Goal: Task Accomplishment & Management: Complete application form

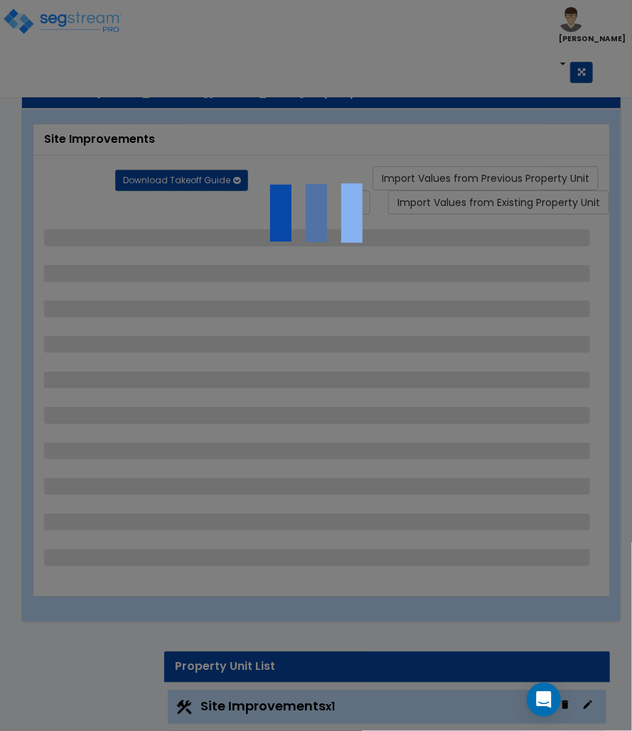
select select "2"
select select "1"
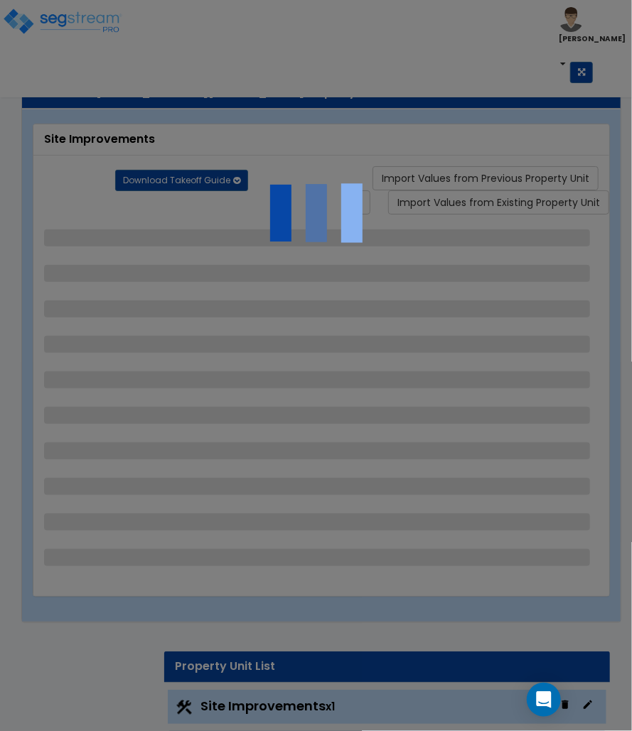
select select "2"
select select "1"
select select "5"
select select "2"
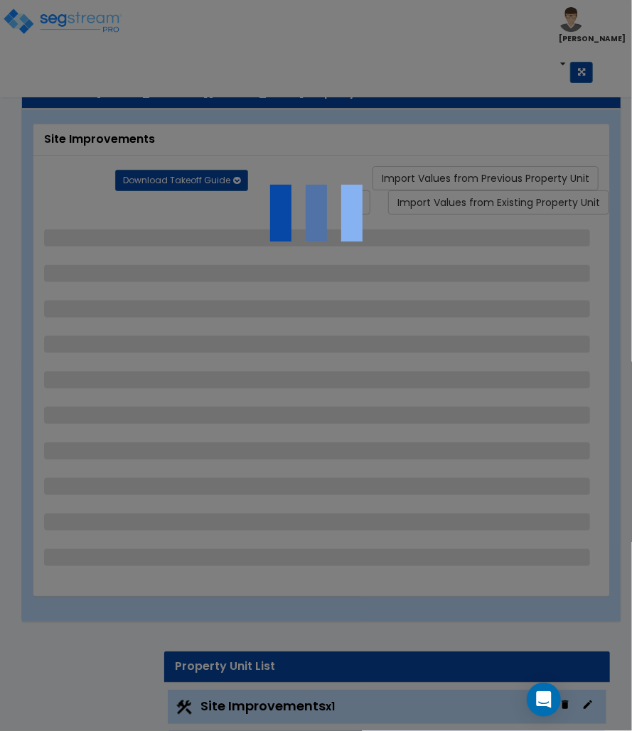
select select "2"
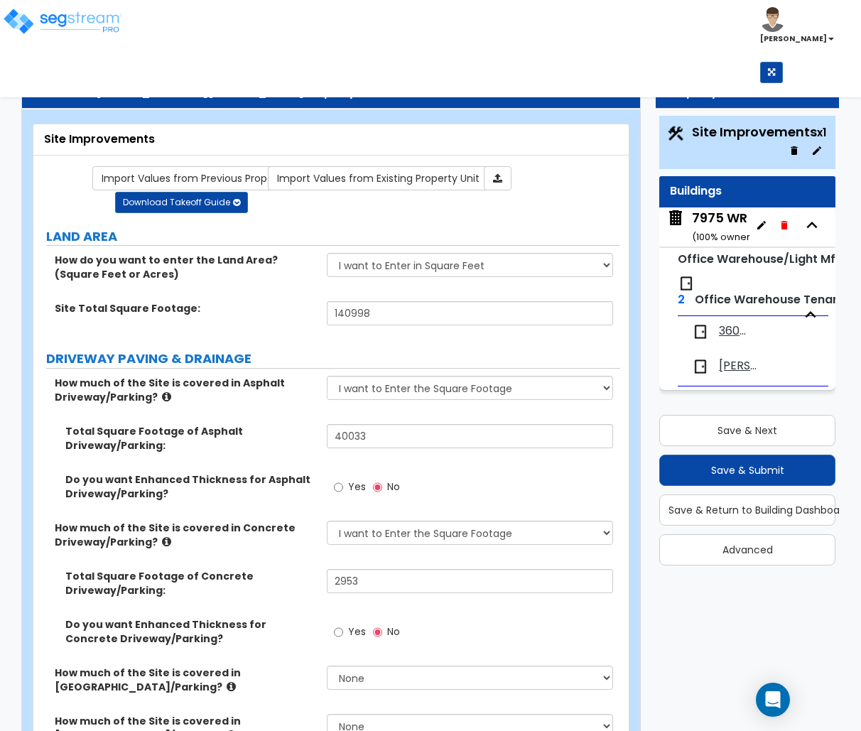
click at [736, 327] on span "360 Wall Systems, INC" at bounding box center [733, 331] width 28 height 16
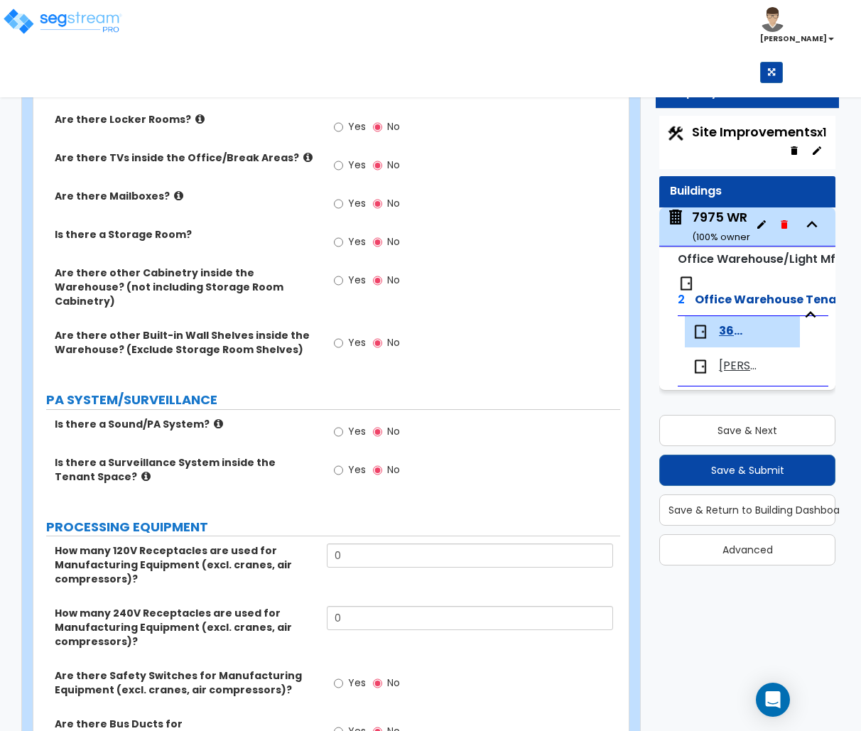
scroll to position [496, 0]
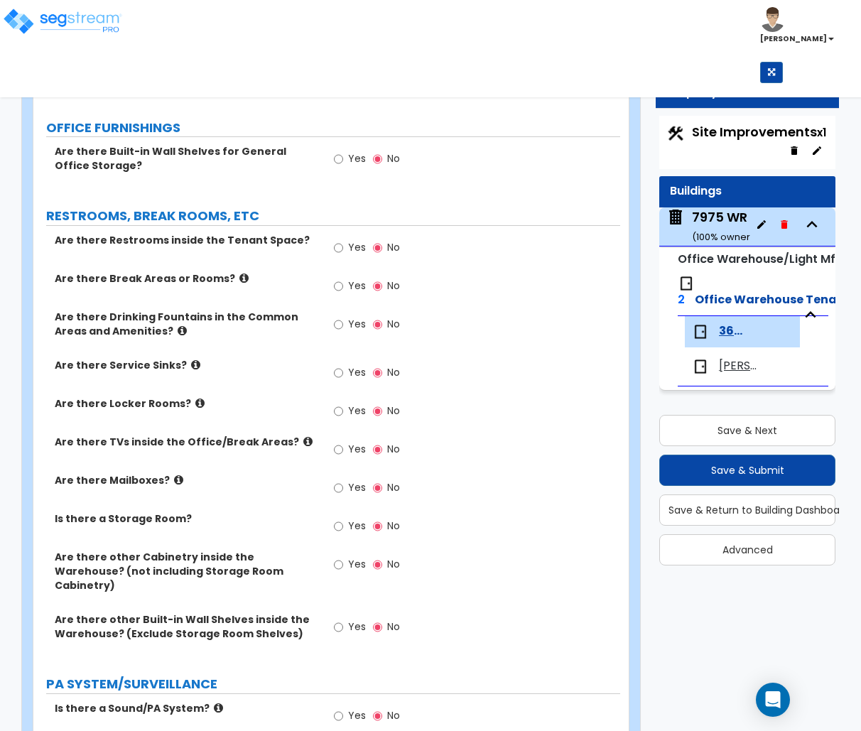
click at [350, 291] on span "Yes" at bounding box center [357, 285] width 18 height 14
click at [343, 291] on input "Yes" at bounding box center [338, 286] width 9 height 16
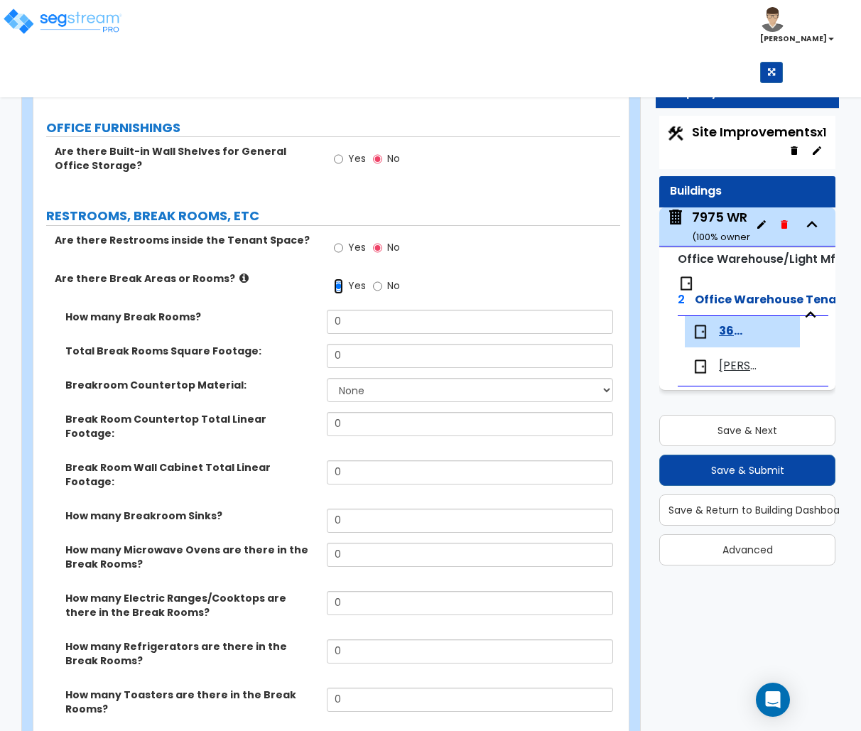
scroll to position [686, 0]
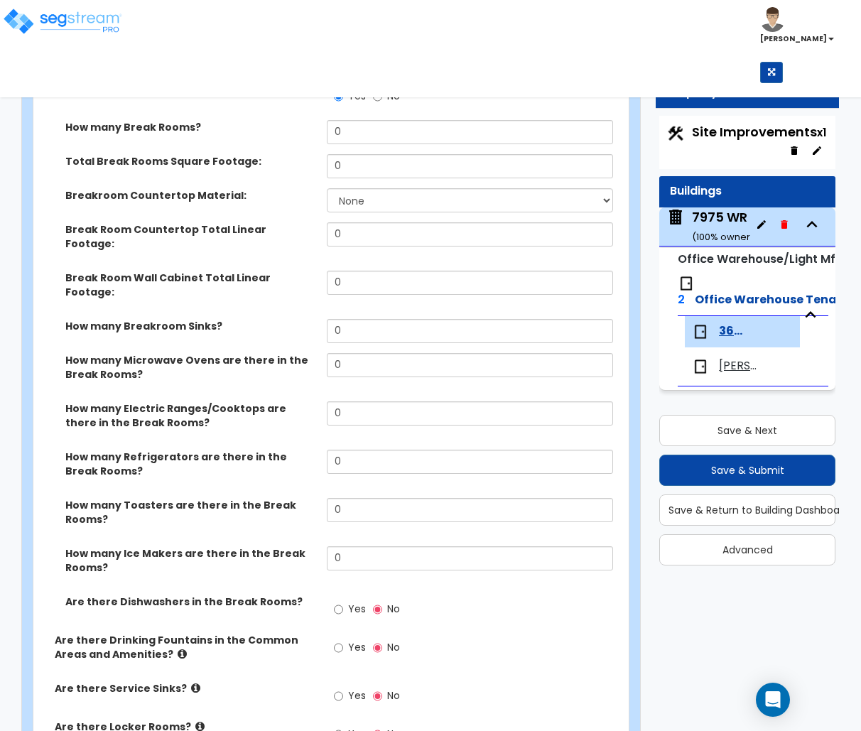
click at [384, 101] on label "No" at bounding box center [386, 98] width 27 height 24
click at [382, 101] on input "No" at bounding box center [377, 97] width 9 height 16
radio input "false"
radio input "true"
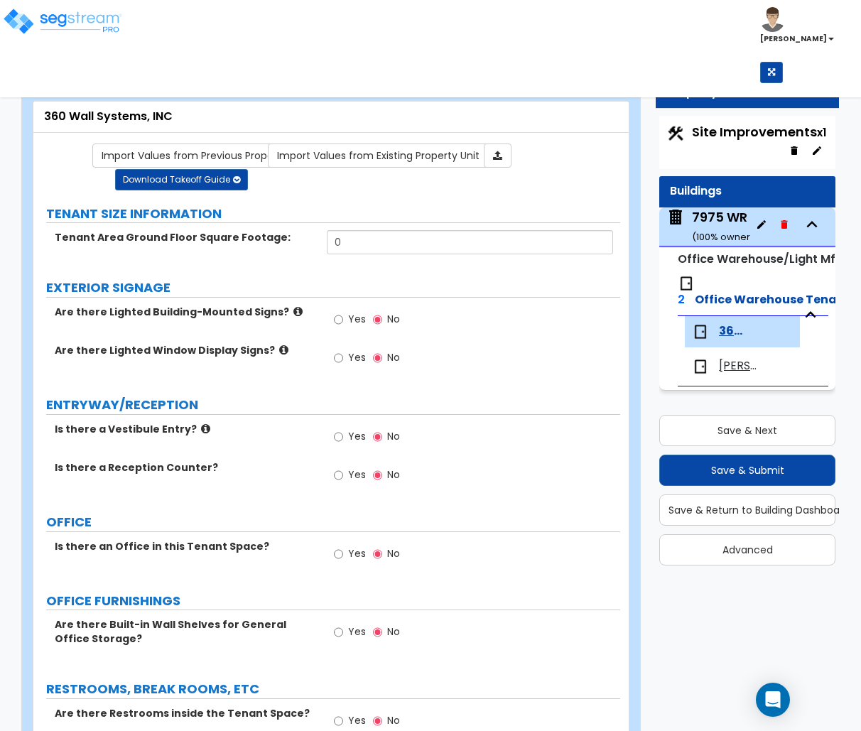
scroll to position [307, 0]
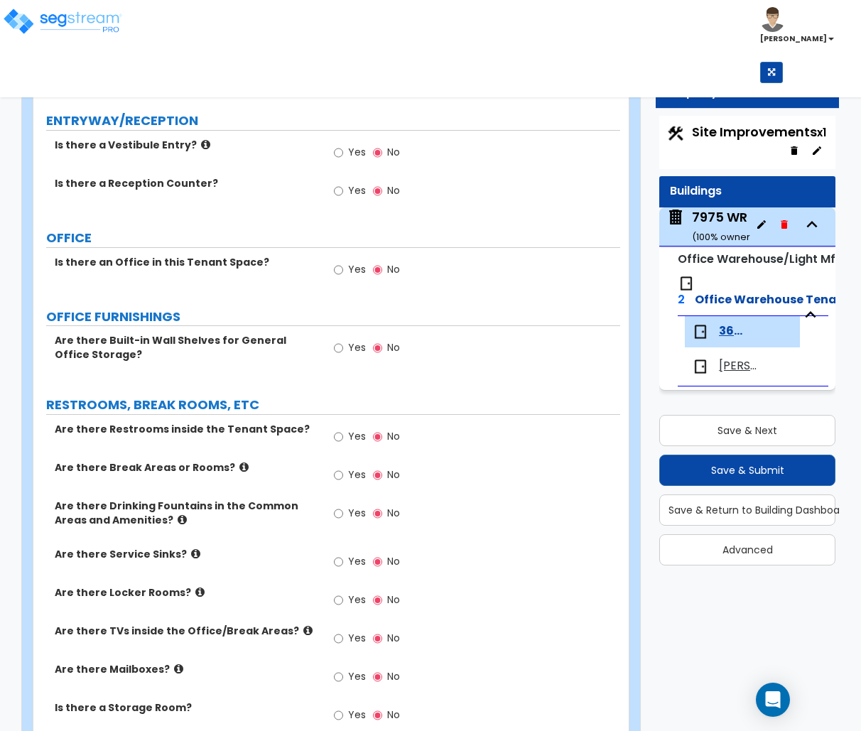
click at [347, 443] on label "Yes" at bounding box center [350, 438] width 32 height 24
click at [343, 443] on input "Yes" at bounding box center [338, 437] width 9 height 16
radio input "true"
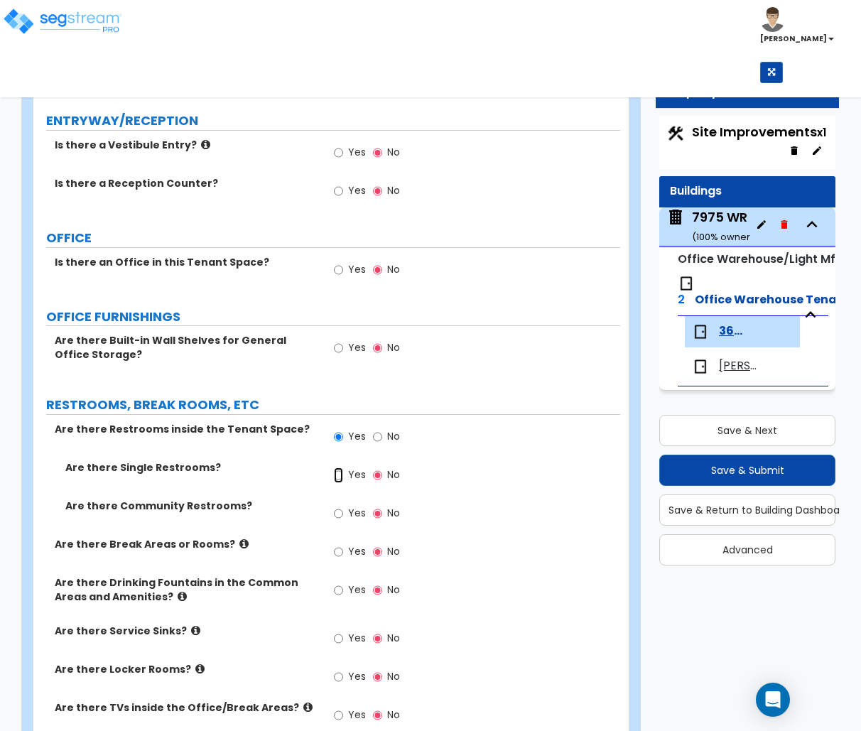
click at [342, 482] on input "Yes" at bounding box center [338, 475] width 9 height 16
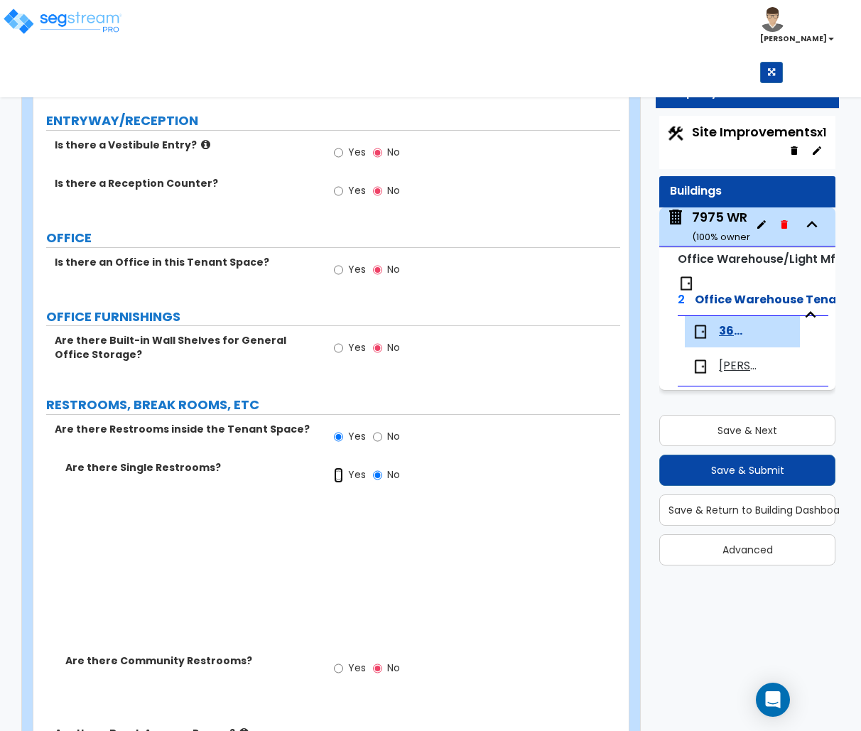
radio input "true"
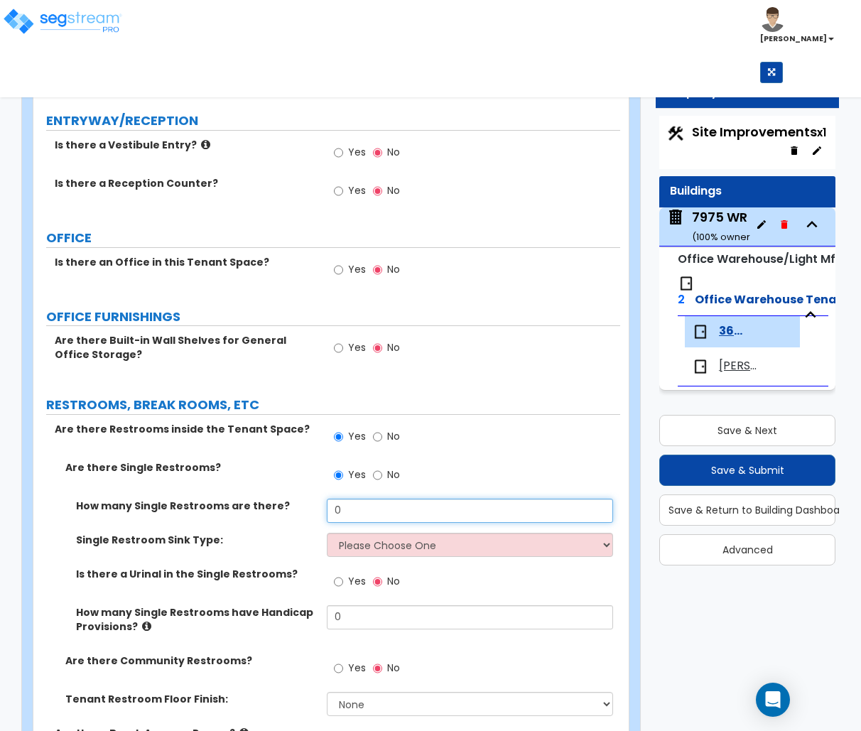
click at [404, 513] on input "0" at bounding box center [470, 511] width 286 height 24
drag, startPoint x: 387, startPoint y: 512, endPoint x: 203, endPoint y: 512, distance: 184.0
click at [203, 512] on div "How many Single Restrooms are there? 0" at bounding box center [326, 516] width 587 height 34
type input "1"
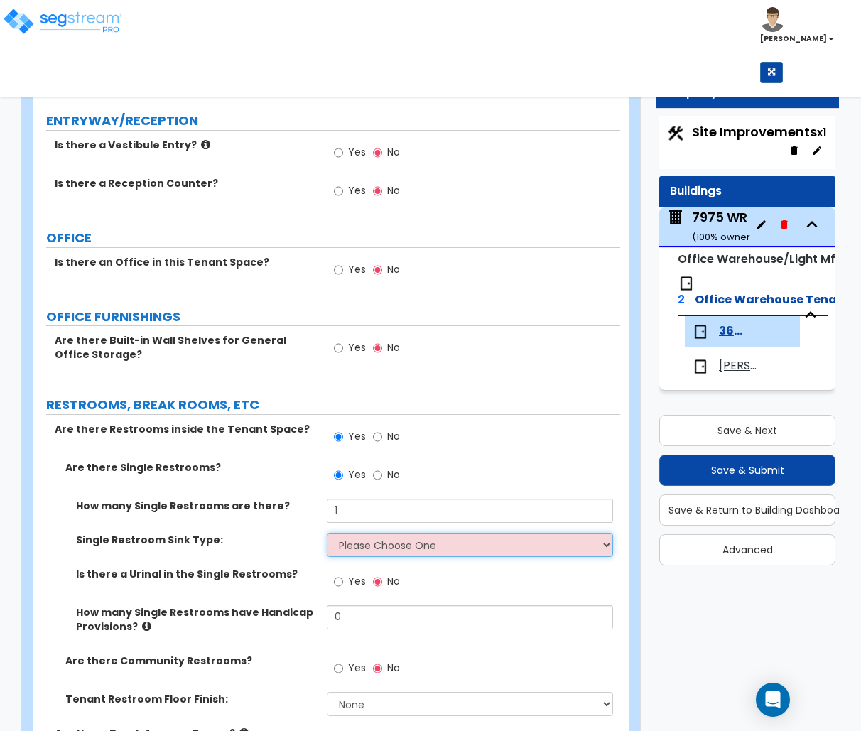
click at [377, 547] on select "Please Choose One Wall-mounted Vanity-mounted" at bounding box center [470, 545] width 286 height 24
select select "1"
click at [327, 536] on select "Please Choose One Wall-mounted Vanity-mounted" at bounding box center [470, 545] width 286 height 24
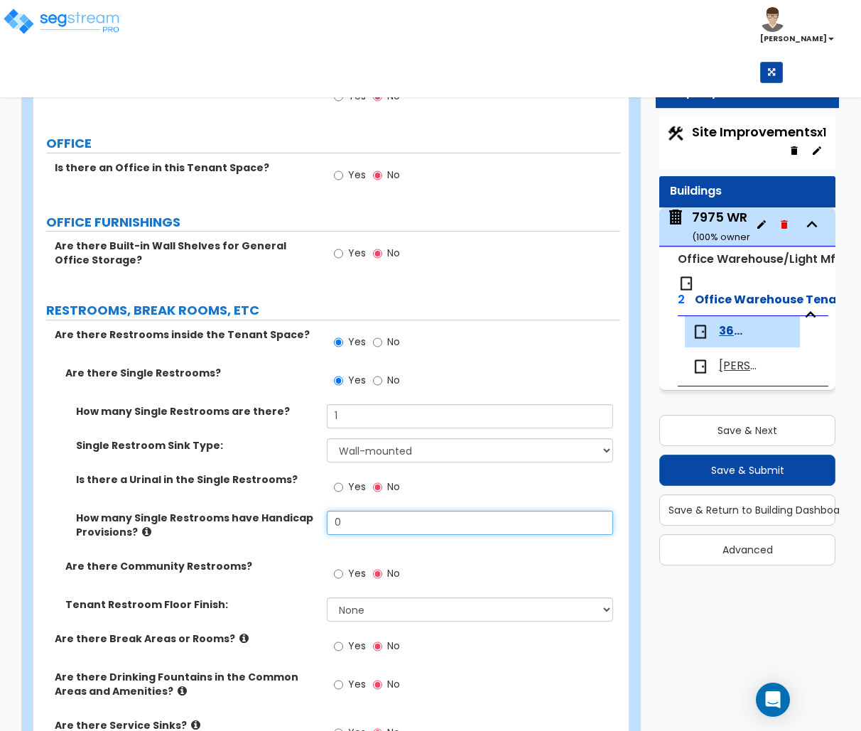
drag, startPoint x: 367, startPoint y: 526, endPoint x: 298, endPoint y: 527, distance: 68.2
click at [298, 527] on div "How many Single Restrooms have Handicap Provisions? 0" at bounding box center [326, 535] width 587 height 48
click at [393, 352] on label "No" at bounding box center [386, 344] width 27 height 24
click at [382, 350] on input "No" at bounding box center [377, 343] width 9 height 16
radio input "false"
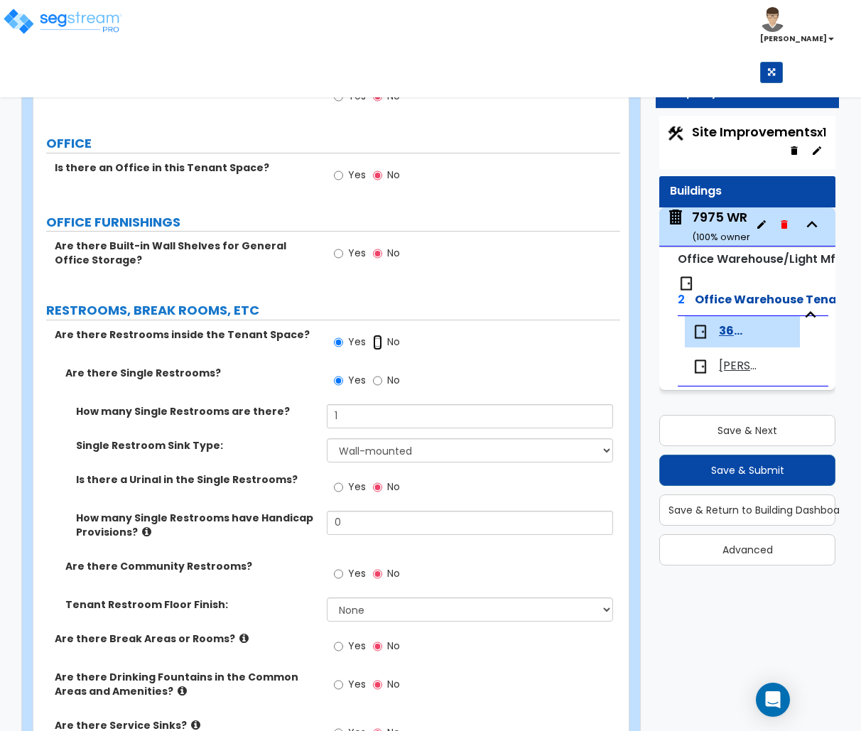
radio input "true"
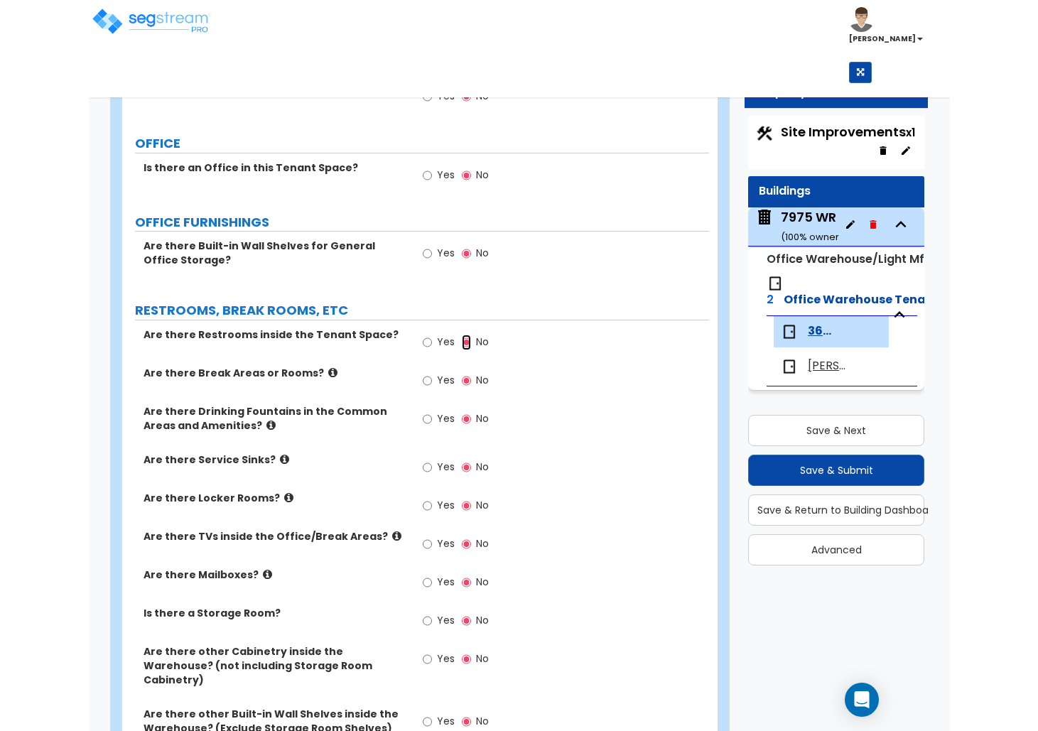
scroll to position [392, 0]
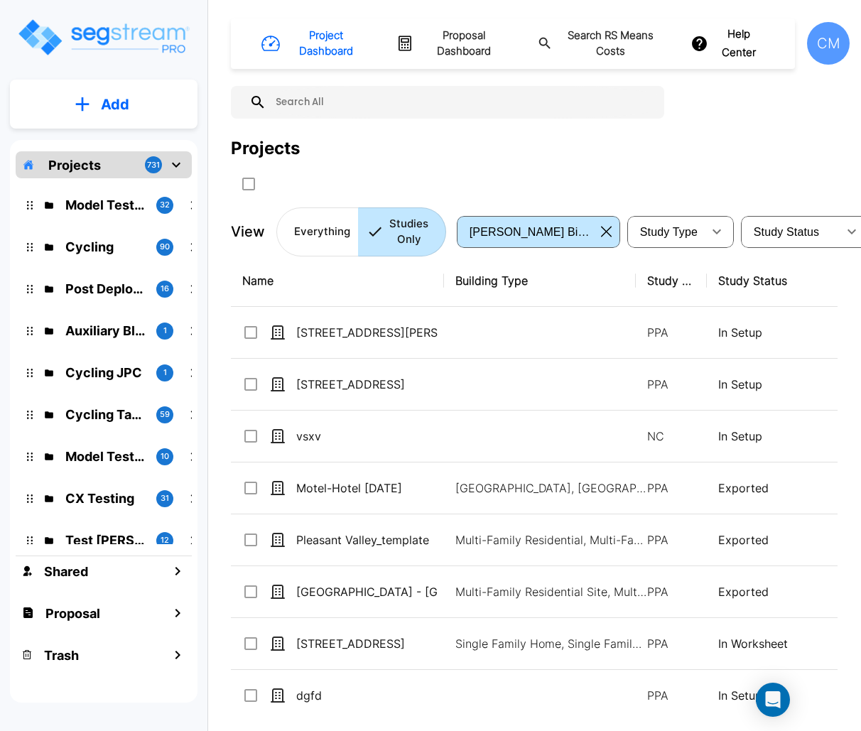
click at [68, 99] on button "Add" at bounding box center [104, 104] width 188 height 41
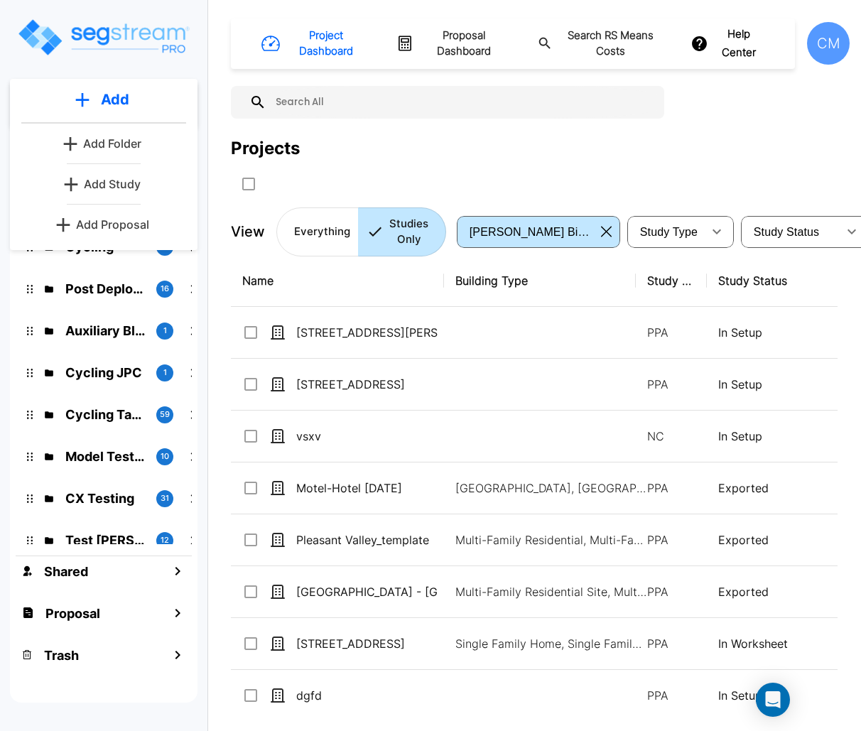
click at [92, 183] on p "Add Study" at bounding box center [112, 183] width 57 height 17
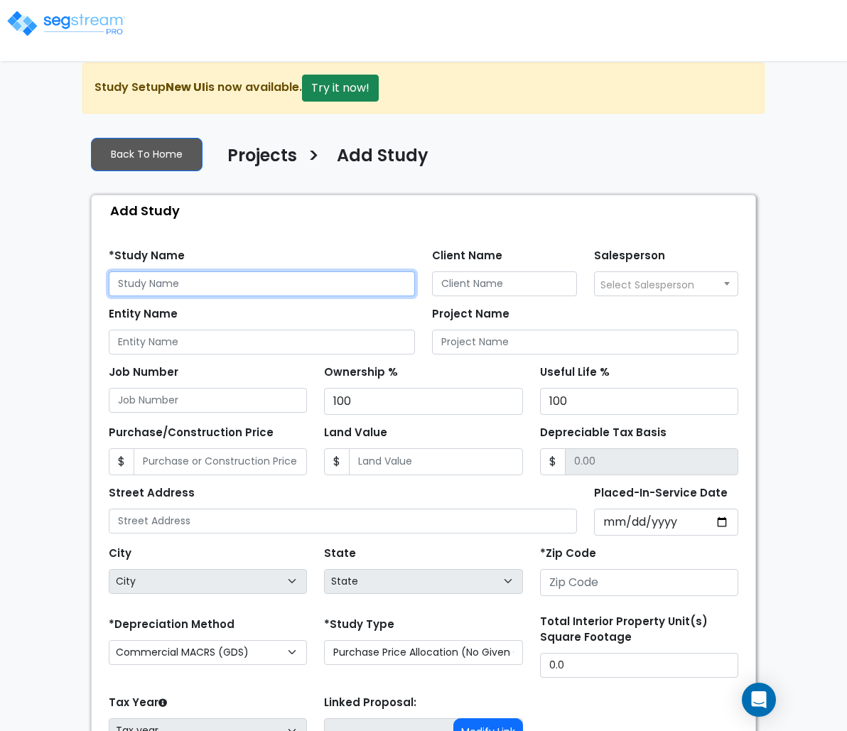
click at [141, 276] on input "text" at bounding box center [262, 283] width 306 height 25
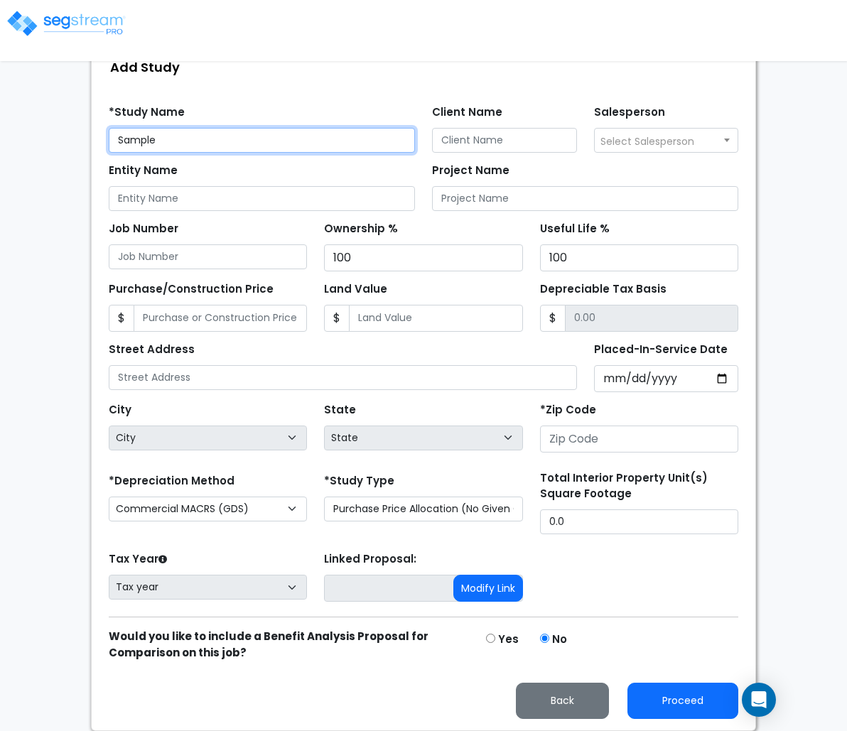
type input "Sample"
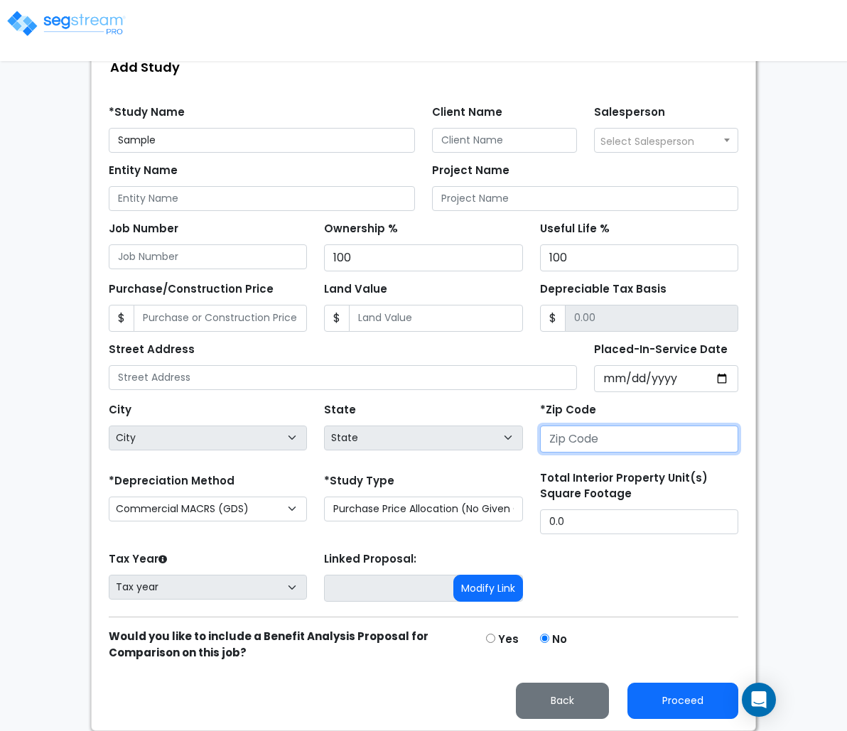
click at [631, 429] on input "number" at bounding box center [639, 439] width 198 height 27
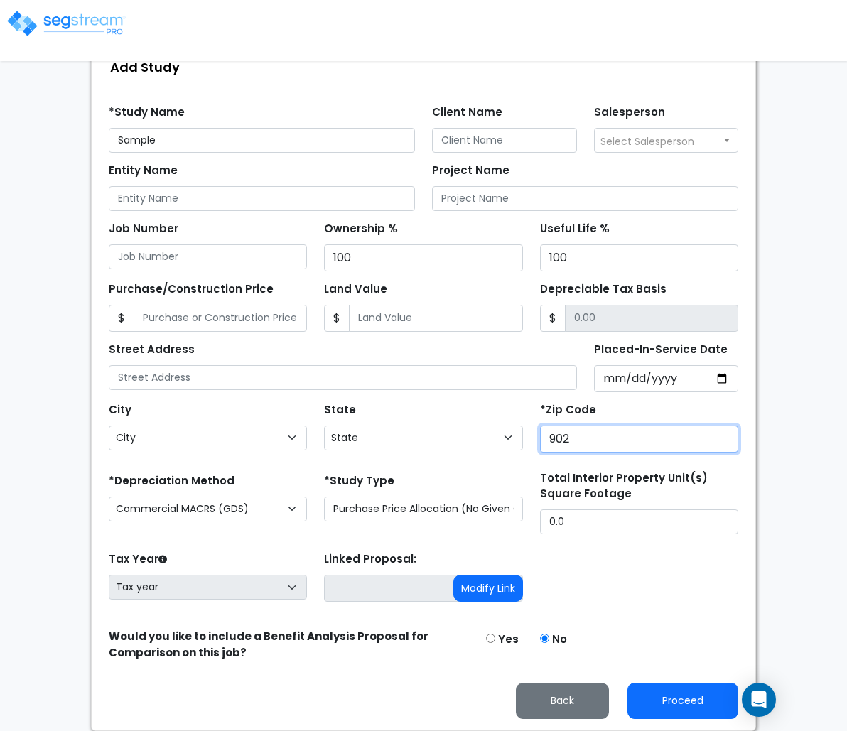
type input "9025"
select select "CA"
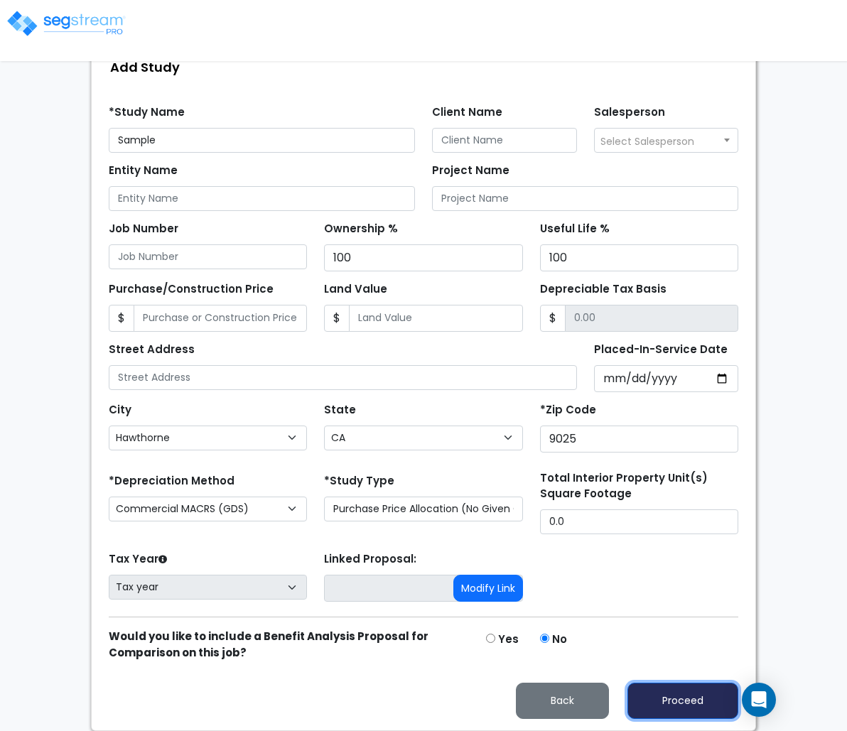
click at [730, 695] on button "Proceed" at bounding box center [682, 701] width 111 height 36
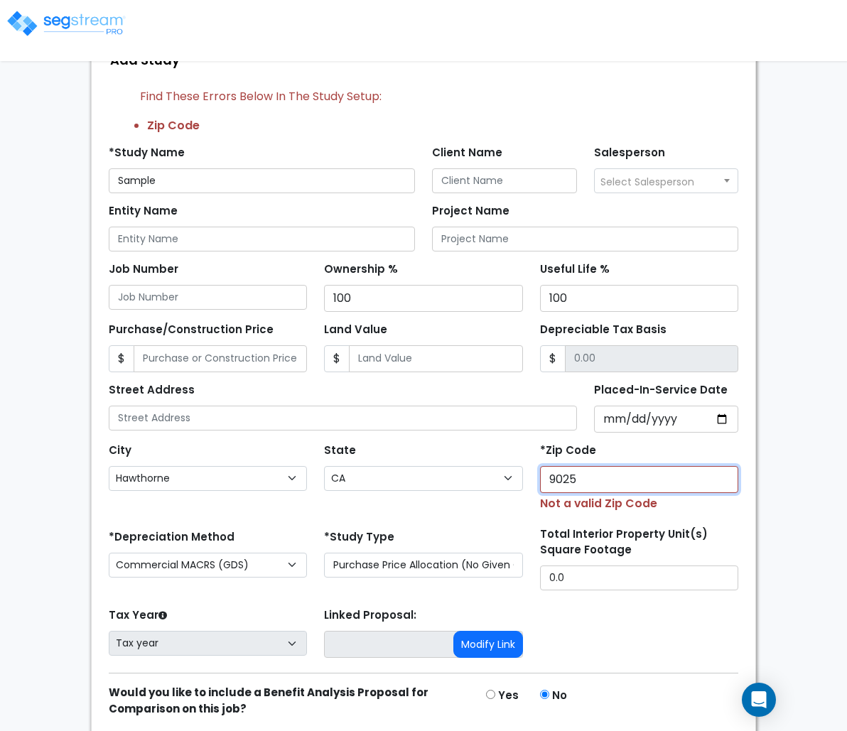
click at [681, 483] on input "9025" at bounding box center [639, 479] width 198 height 27
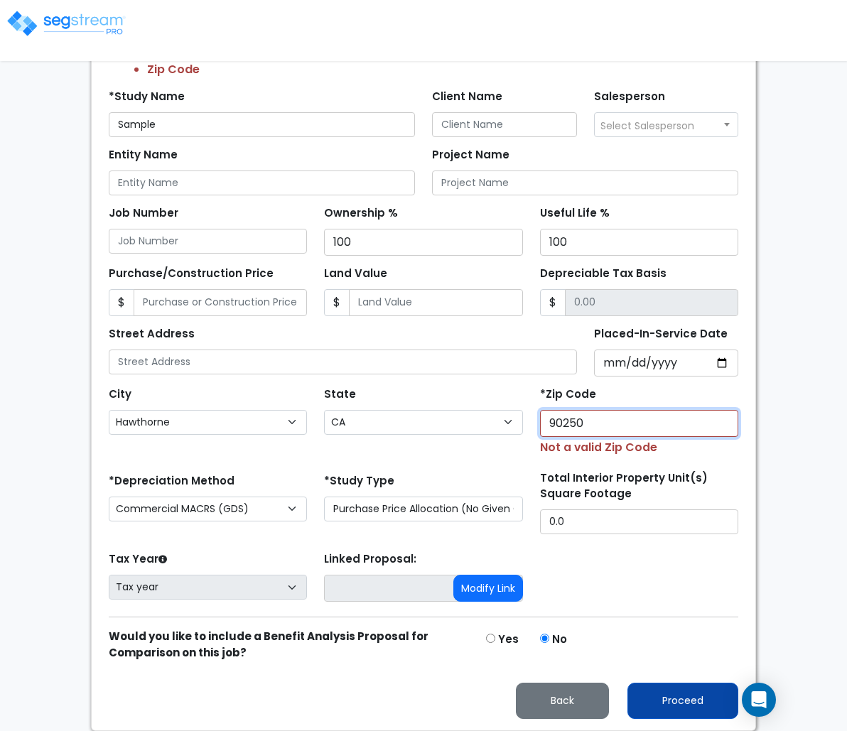
type input "90250"
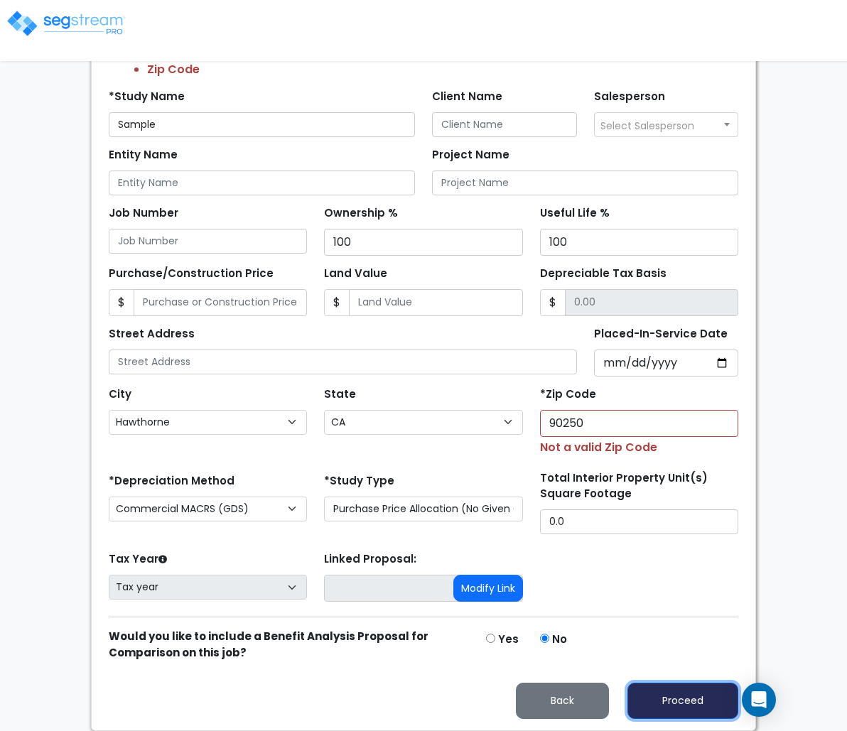
click at [709, 688] on button "Proceed" at bounding box center [682, 701] width 111 height 36
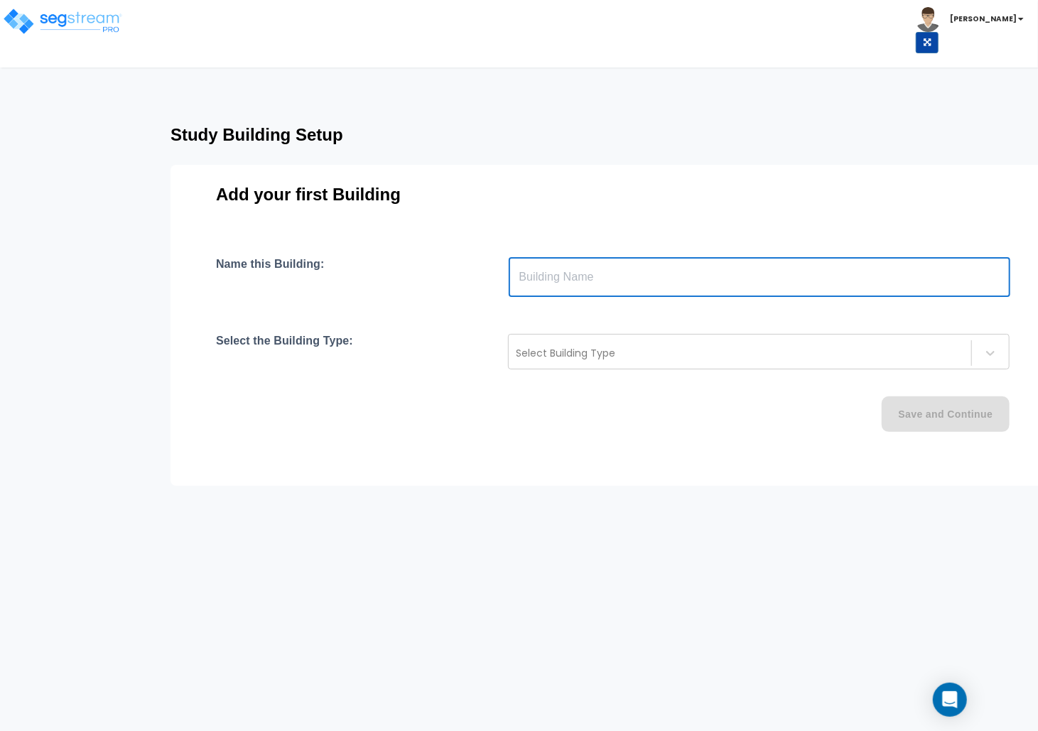
click at [625, 266] on input "text" at bounding box center [760, 277] width 502 height 40
type input "Building"
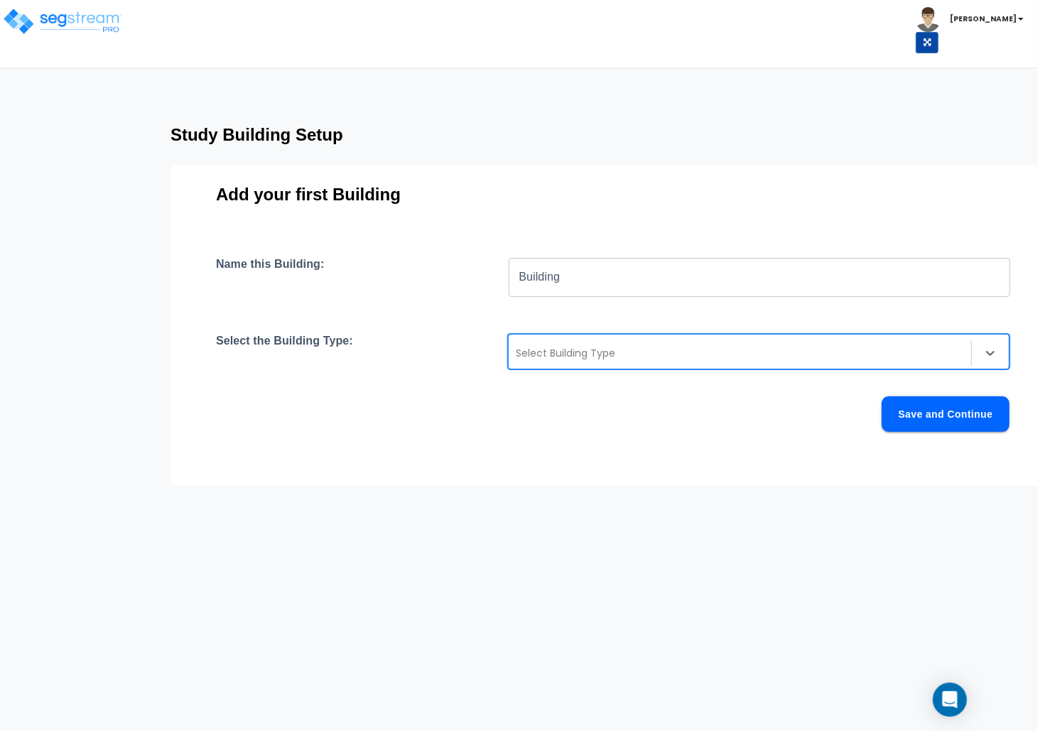
click at [594, 362] on div "Select Building Type" at bounding box center [740, 353] width 463 height 23
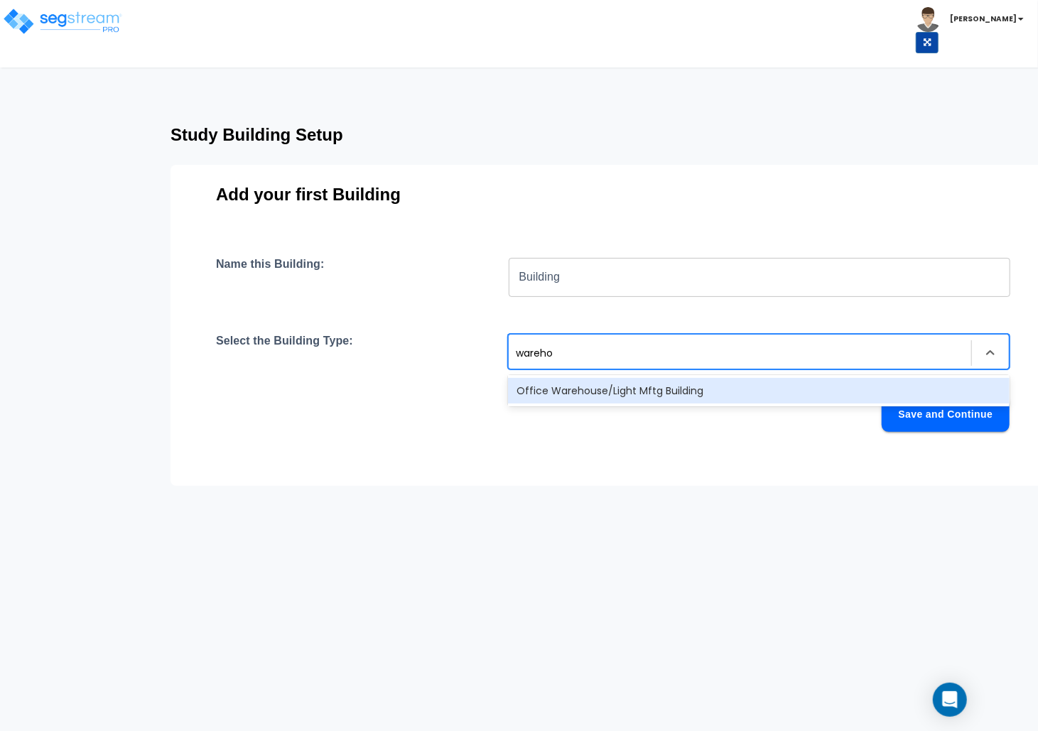
type input "warehou"
click at [594, 402] on div "Office Warehouse/Light Mftg Building" at bounding box center [759, 391] width 502 height 26
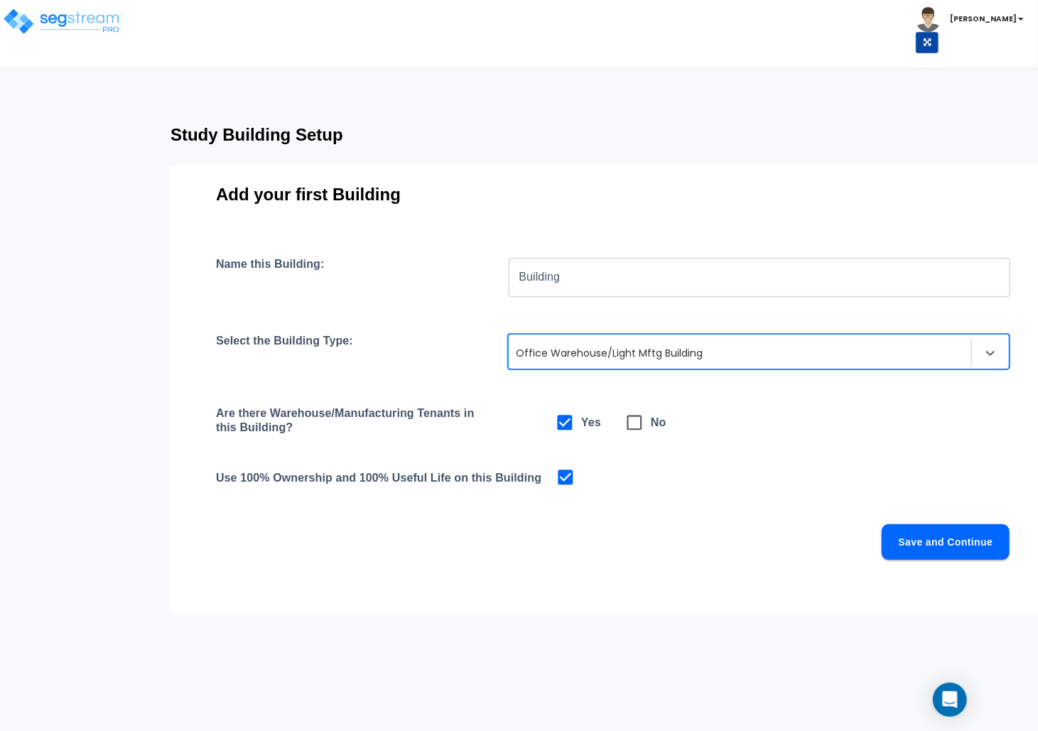
click at [860, 547] on button "Save and Continue" at bounding box center [946, 542] width 128 height 36
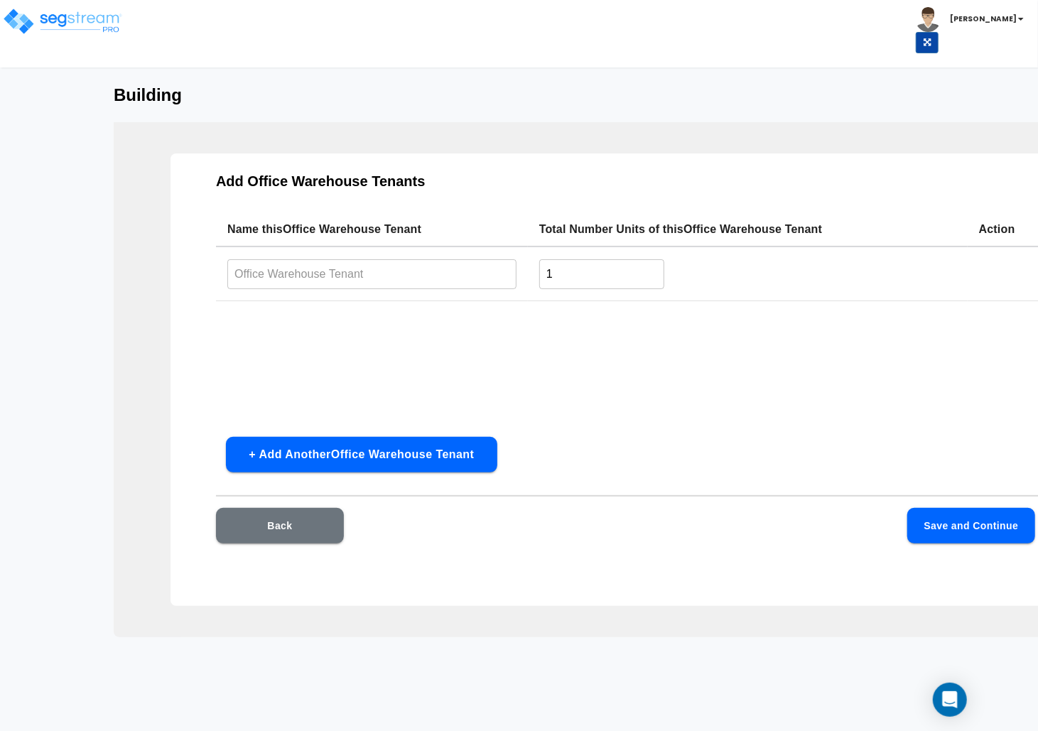
click at [368, 274] on input "text" at bounding box center [371, 274] width 289 height 31
type input "1"
click at [860, 532] on button "Save and Continue" at bounding box center [971, 526] width 128 height 36
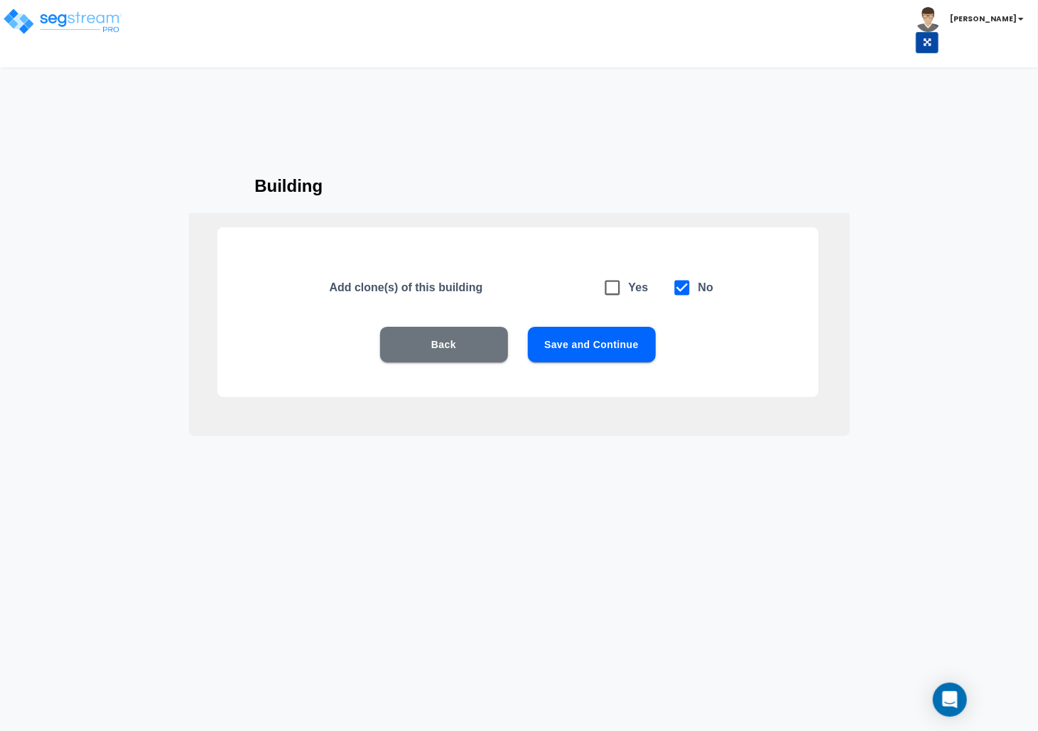
click at [595, 357] on button "Save and Continue" at bounding box center [592, 345] width 128 height 36
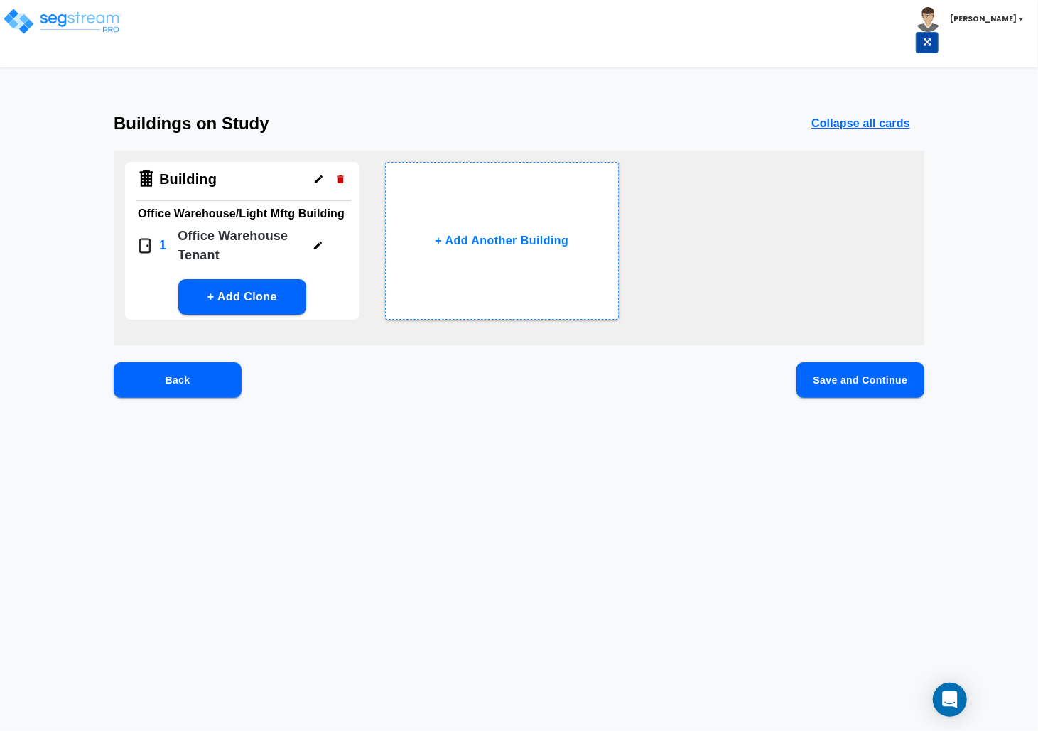
click at [808, 379] on button "Save and Continue" at bounding box center [860, 380] width 128 height 36
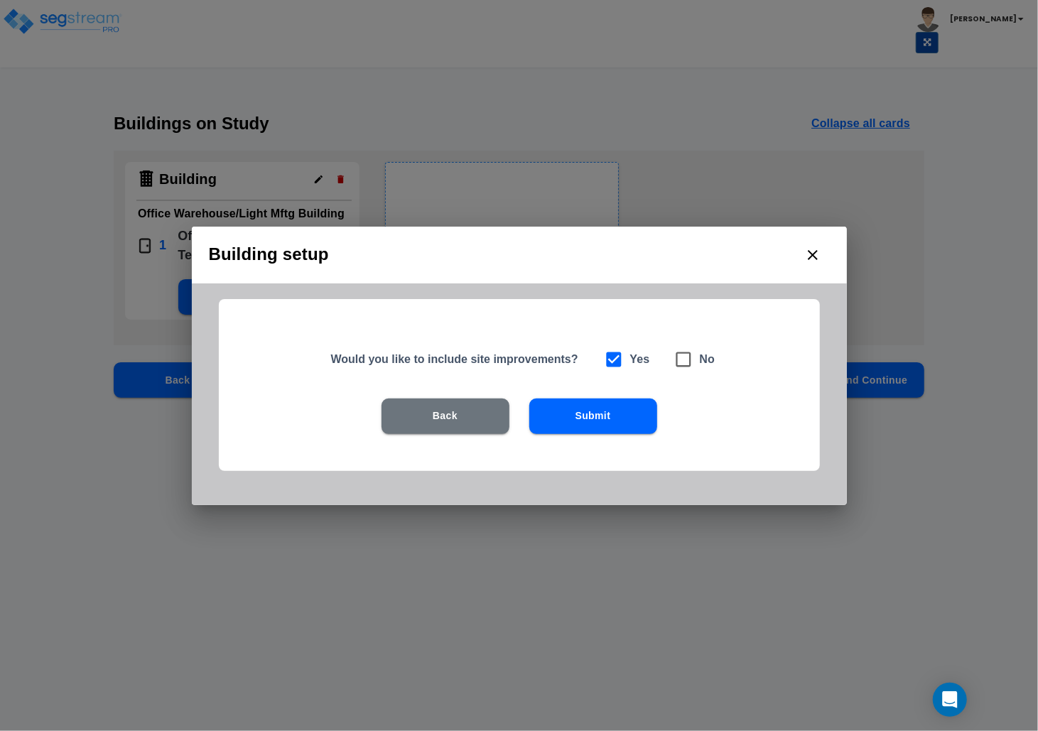
click at [691, 359] on icon at bounding box center [683, 359] width 15 height 15
checkbox input "false"
checkbox input "true"
click at [612, 408] on button "Submit" at bounding box center [593, 417] width 128 height 36
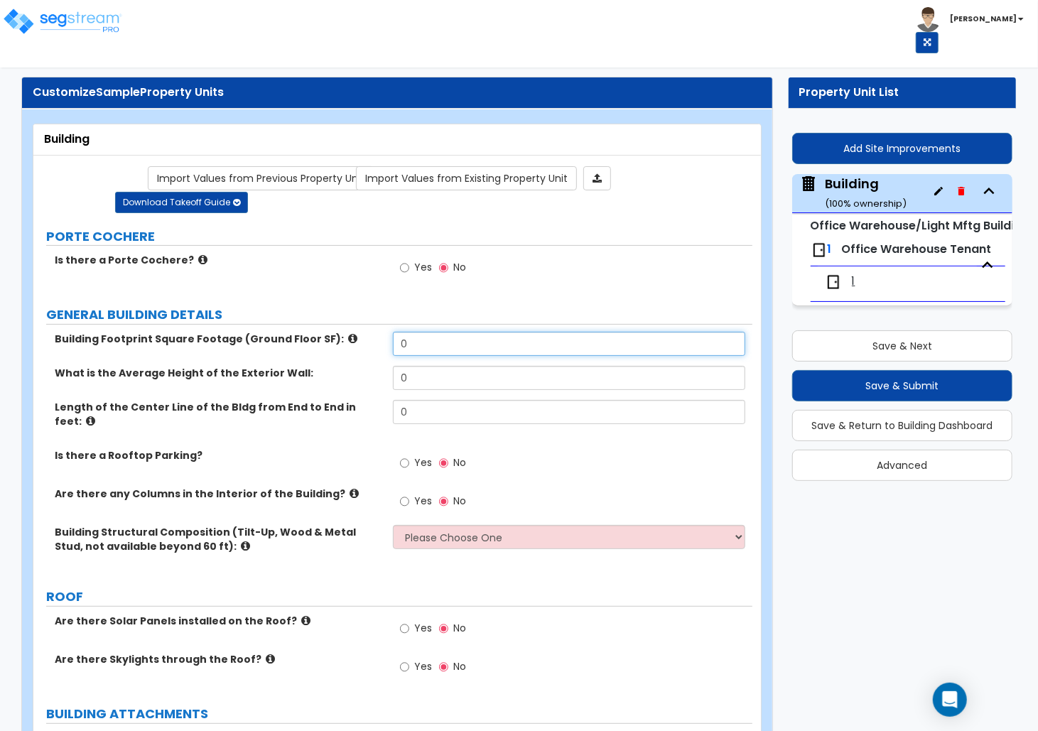
drag, startPoint x: 439, startPoint y: 344, endPoint x: 254, endPoint y: 344, distance: 184.7
click at [254, 344] on div "Building Footprint Square Footage (Ground Floor SF): 0" at bounding box center [392, 349] width 719 height 34
type input "15"
drag, startPoint x: 427, startPoint y: 377, endPoint x: 308, endPoint y: 377, distance: 118.6
click at [308, 377] on div "What is the Average Height of the Exterior Wall: 0" at bounding box center [392, 383] width 719 height 34
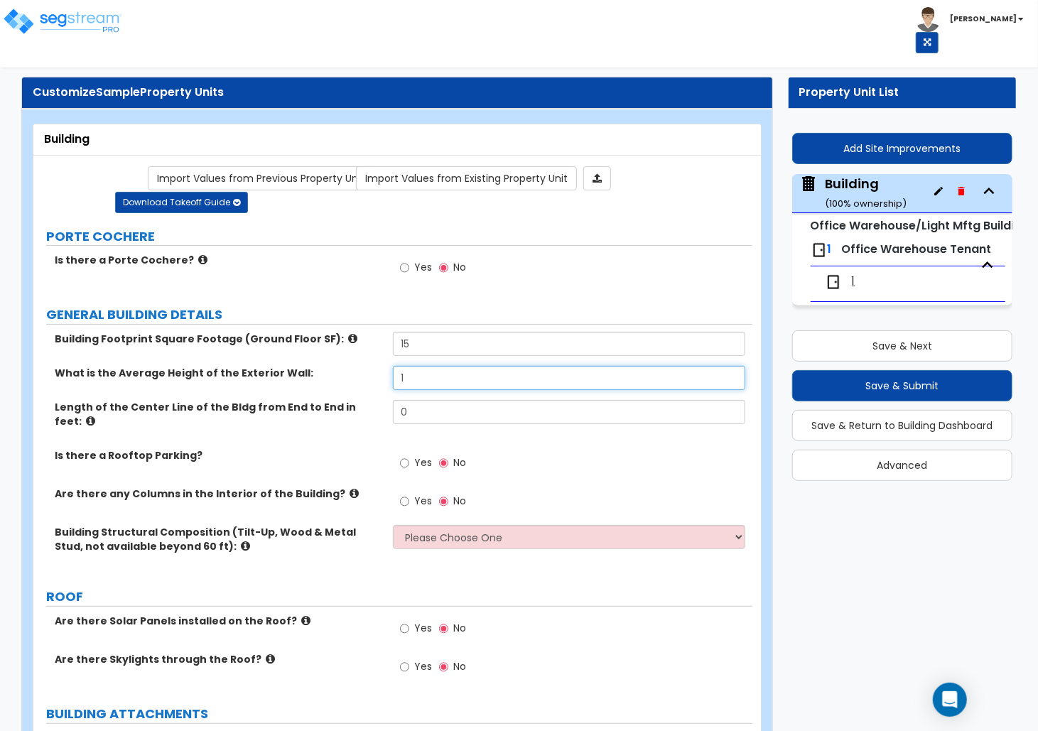
type input "1"
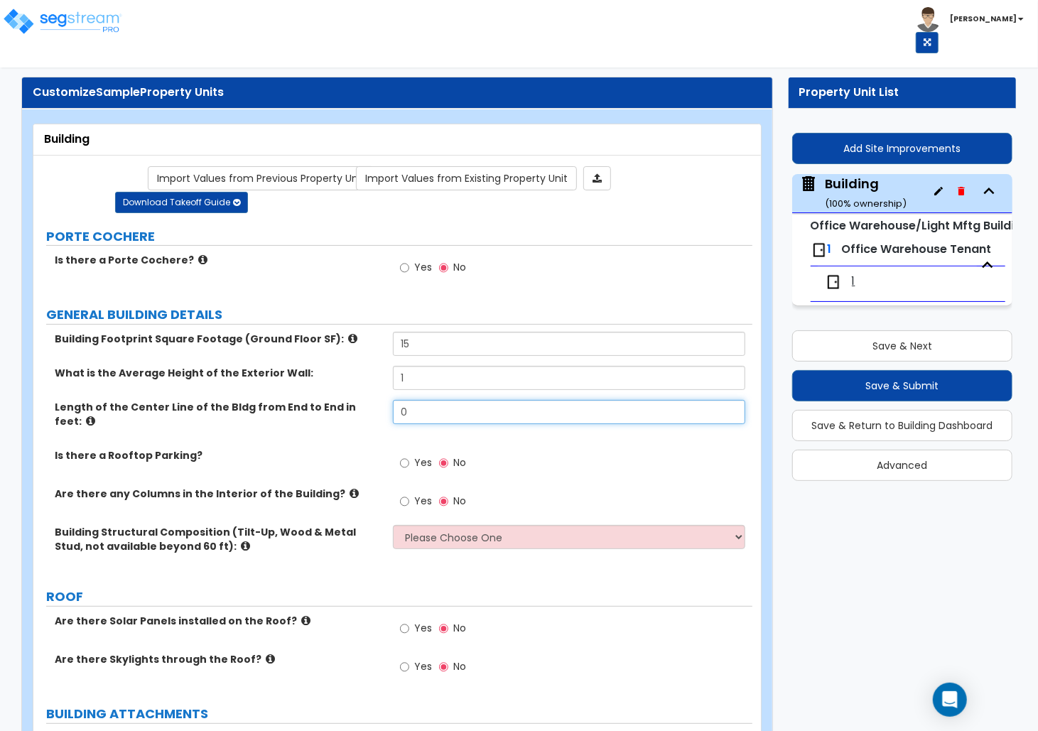
drag, startPoint x: 443, startPoint y: 410, endPoint x: 213, endPoint y: 418, distance: 230.3
click at [180, 410] on div "Length of the Center Line of the Bldg from End to End in feet: 0" at bounding box center [392, 424] width 719 height 48
type input "100"
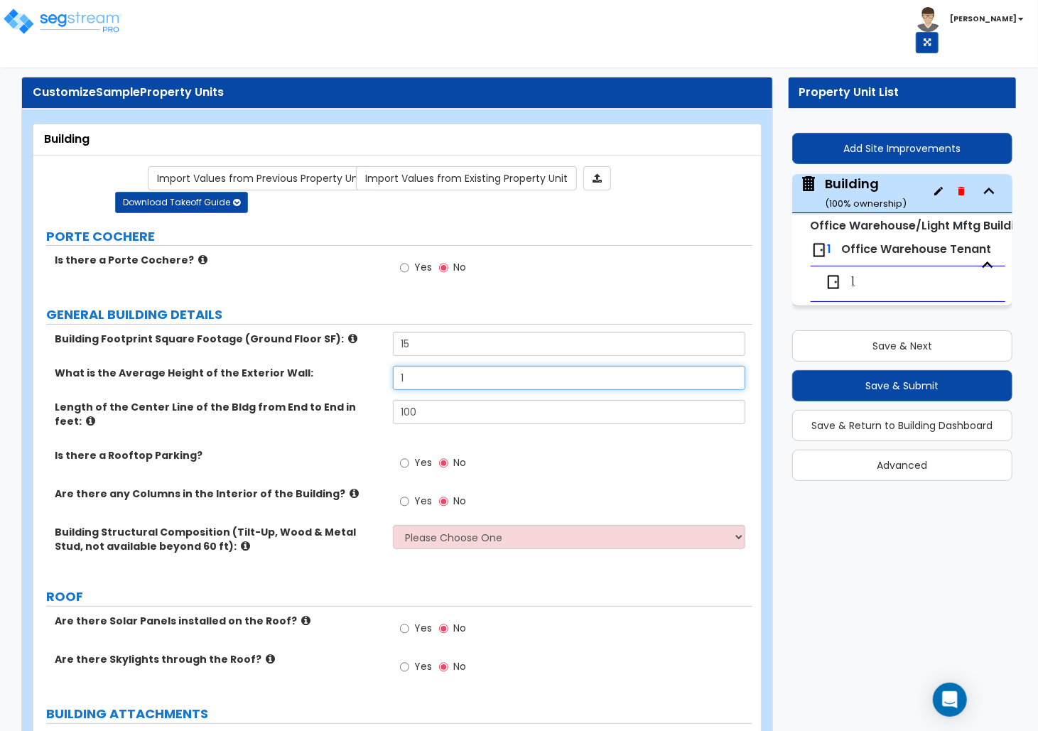
click at [418, 388] on input "1" at bounding box center [569, 378] width 352 height 24
type input "10"
click at [436, 344] on input "15" at bounding box center [569, 344] width 352 height 24
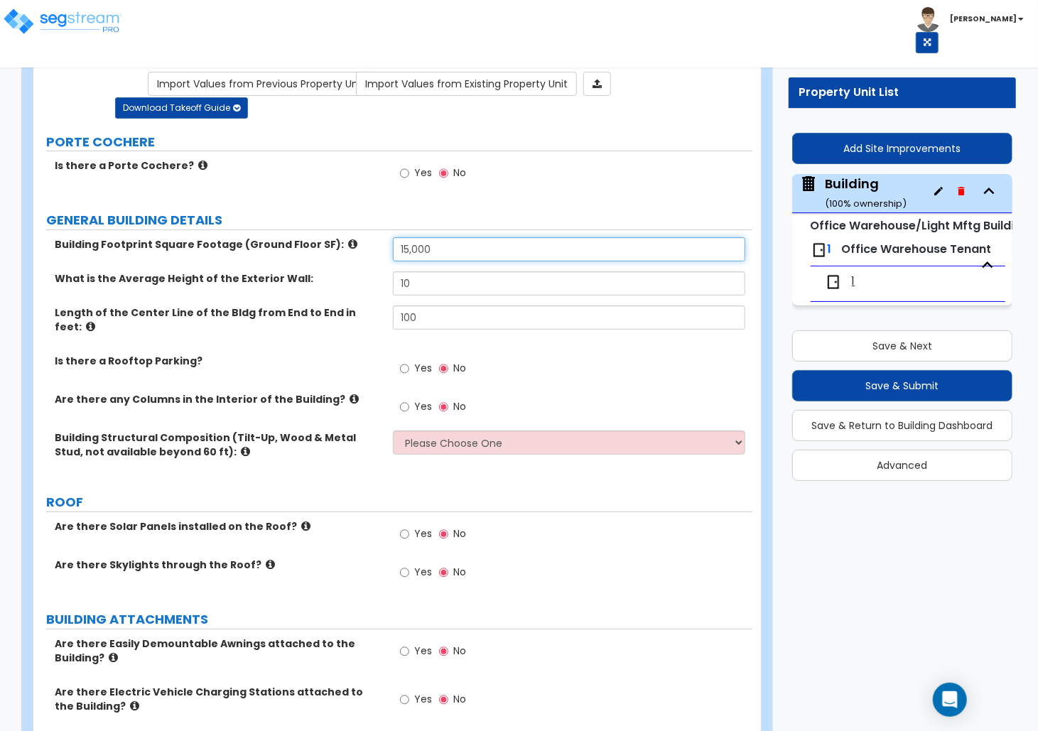
type input "15,000"
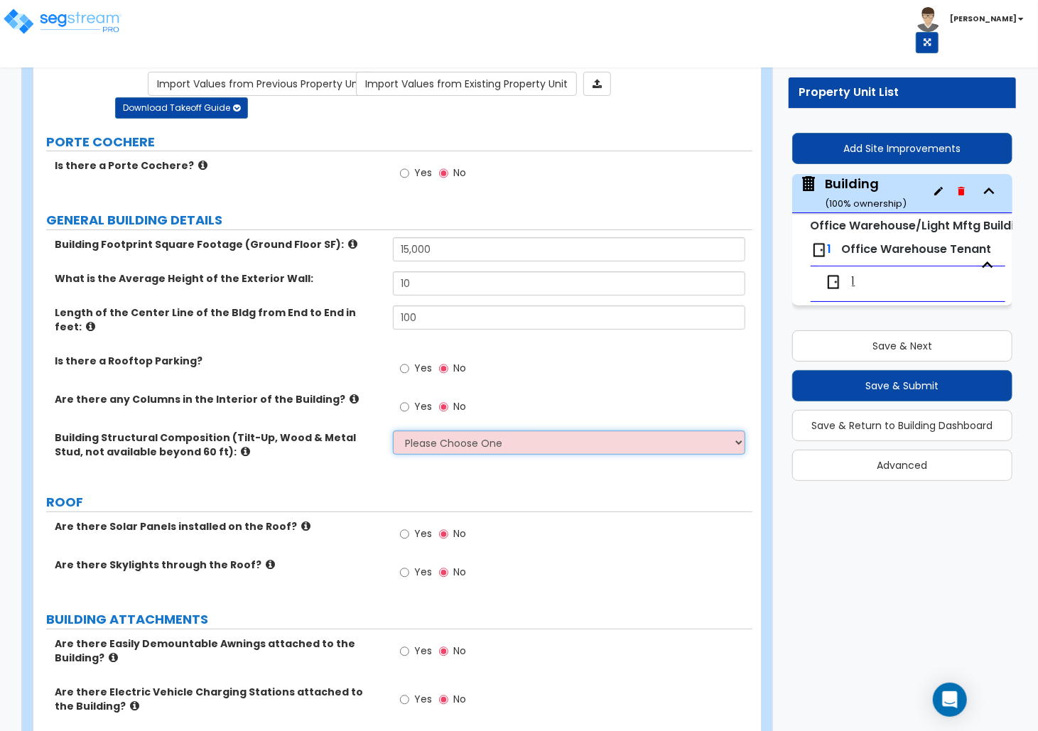
drag, startPoint x: 442, startPoint y: 427, endPoint x: 438, endPoint y: 439, distance: 12.6
click at [442, 431] on select "Please Choose One Pre-Engineered Metal Building Tilt-up Wall Construction Reinf…" at bounding box center [569, 443] width 352 height 24
select select "1"
click at [393, 431] on select "Please Choose One Pre-Engineered Metal Building Tilt-up Wall Construction Reinf…" at bounding box center [569, 443] width 352 height 24
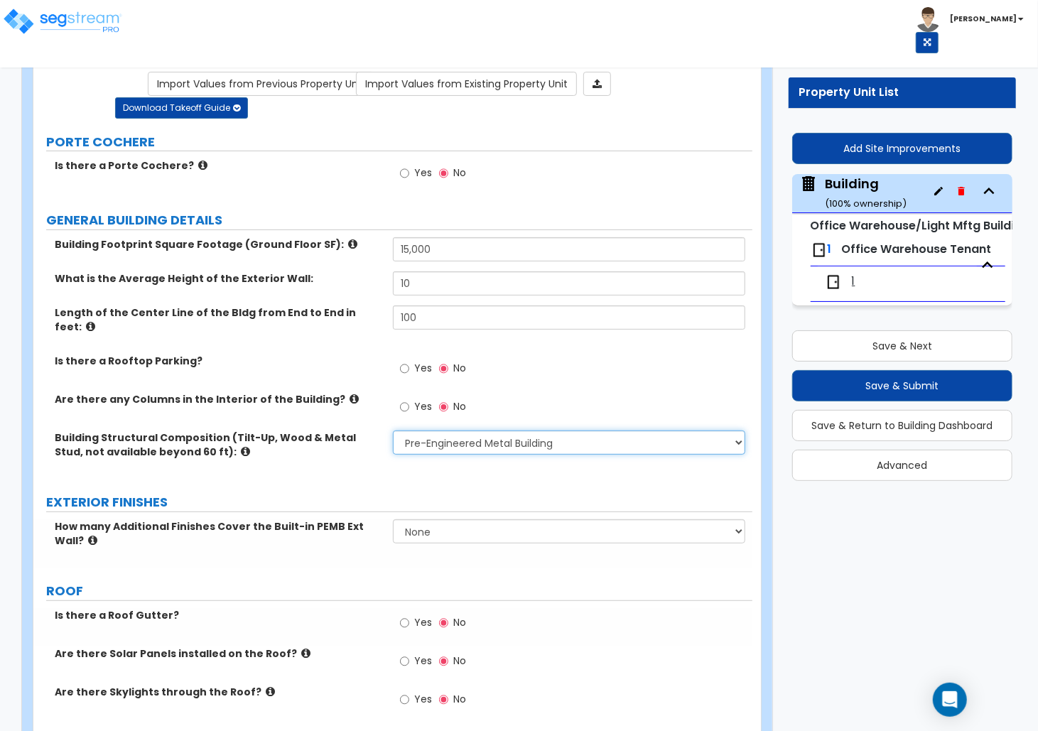
scroll to position [284, 0]
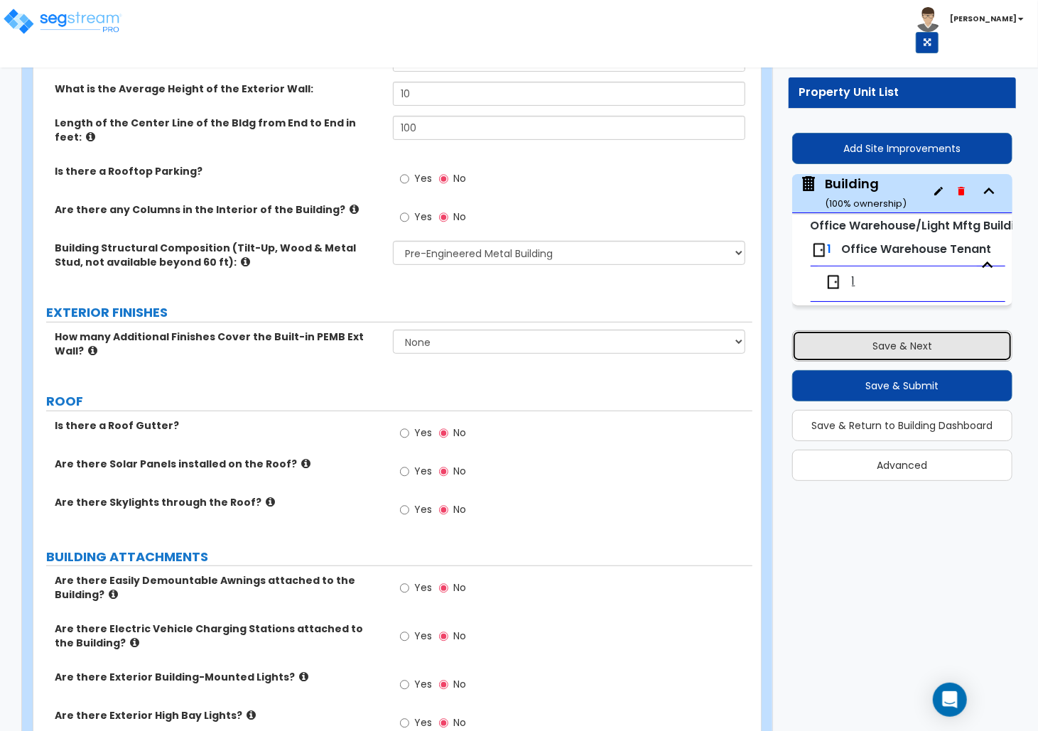
click at [853, 342] on button "Save & Next" at bounding box center [902, 345] width 220 height 31
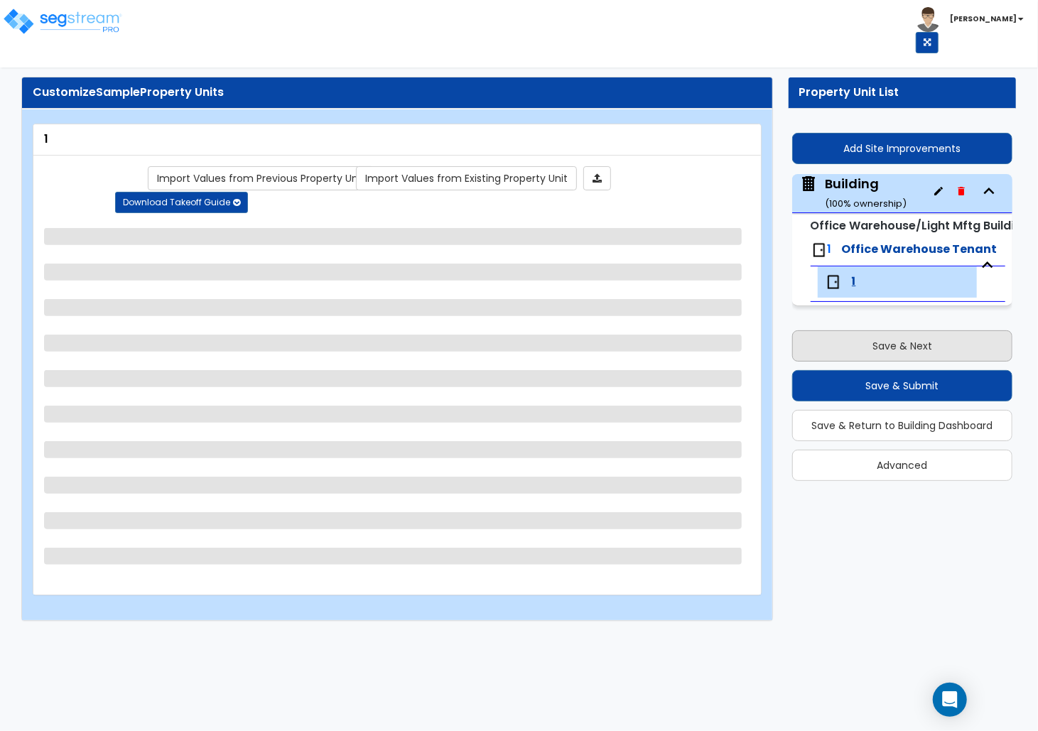
scroll to position [0, 0]
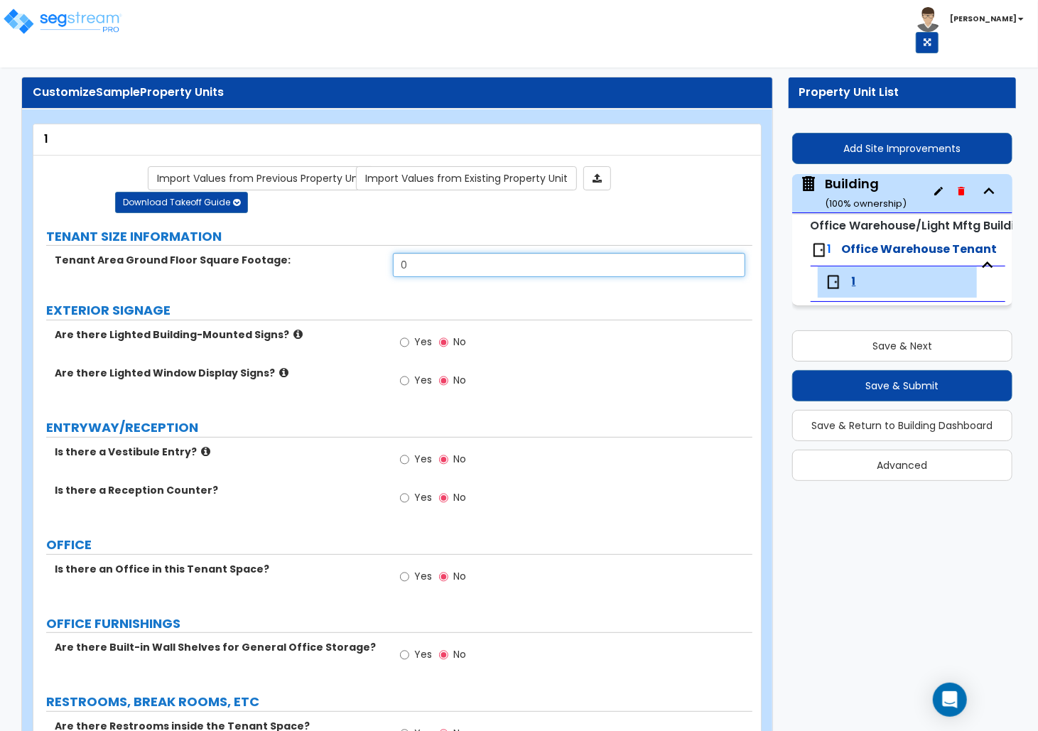
drag, startPoint x: 408, startPoint y: 269, endPoint x: 328, endPoint y: 269, distance: 80.3
click at [328, 269] on div "Tenant Area Ground Floor Square Footage: 0" at bounding box center [392, 270] width 719 height 34
type input "1,000"
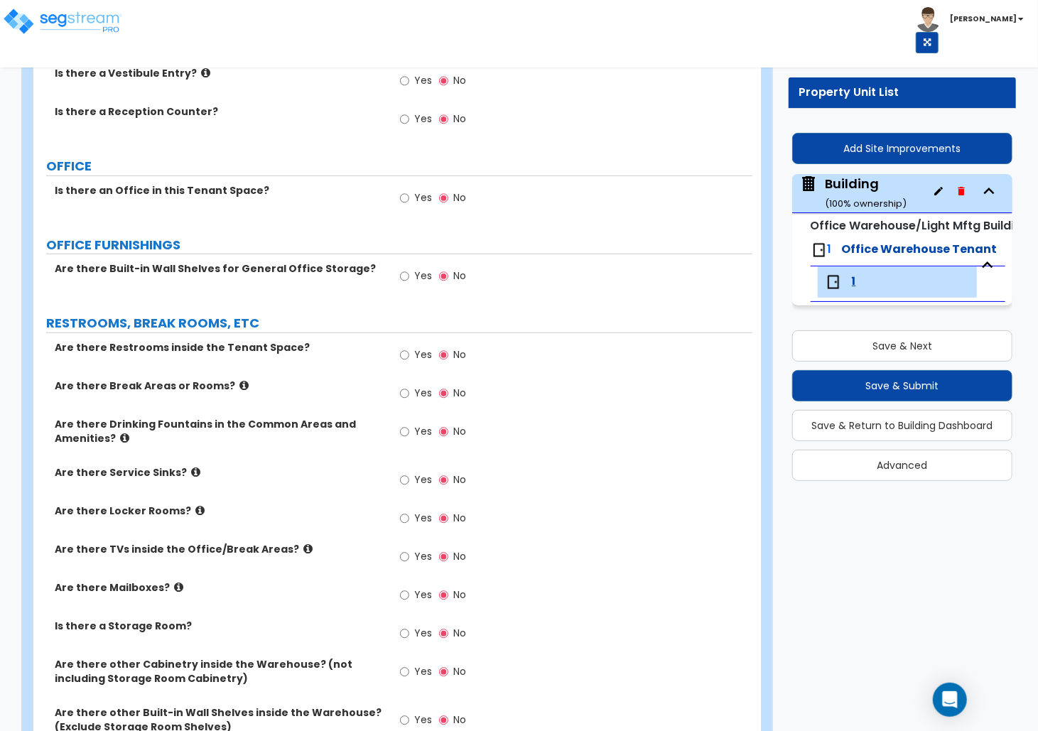
click at [424, 356] on span "Yes" at bounding box center [423, 354] width 18 height 14
click at [409, 356] on input "Yes" at bounding box center [404, 355] width 9 height 16
radio input "true"
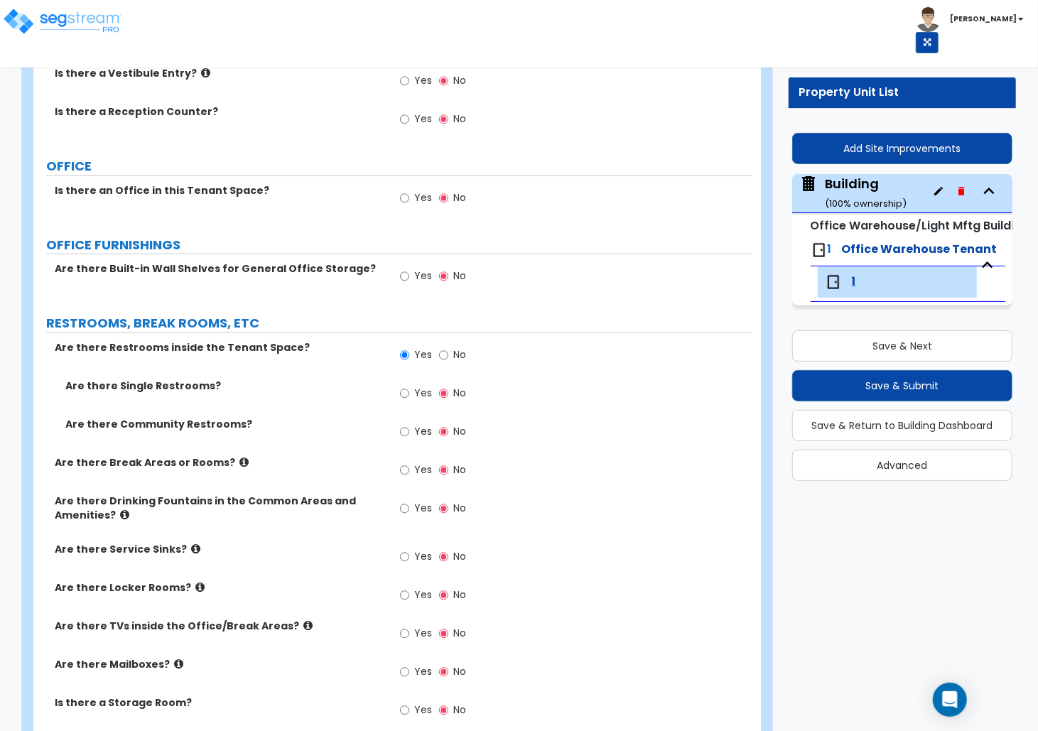
click at [419, 393] on span "Yes" at bounding box center [423, 393] width 18 height 14
click at [409, 393] on input "Yes" at bounding box center [404, 394] width 9 height 16
radio input "true"
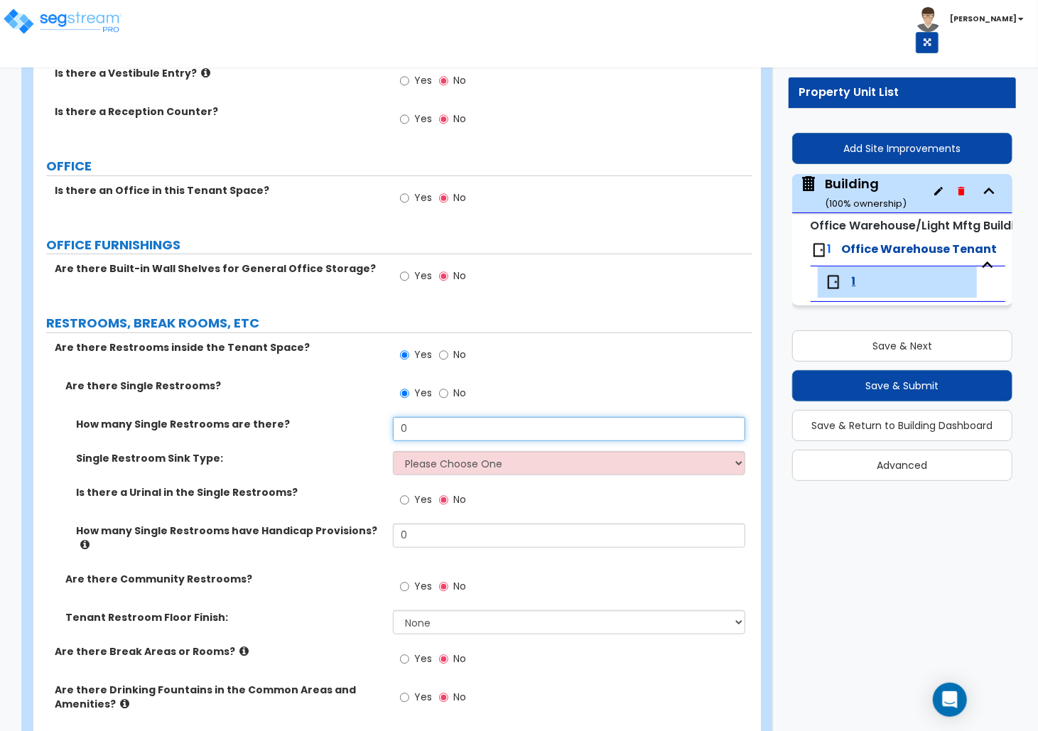
drag, startPoint x: 431, startPoint y: 433, endPoint x: 273, endPoint y: 428, distance: 157.8
click at [273, 428] on div "How many Single Restrooms are there? 0" at bounding box center [392, 434] width 719 height 34
type input "1"
drag, startPoint x: 428, startPoint y: 461, endPoint x: 426, endPoint y: 472, distance: 10.8
click at [428, 461] on select "Please Choose One Wall-mounted Vanity-mounted" at bounding box center [569, 463] width 352 height 24
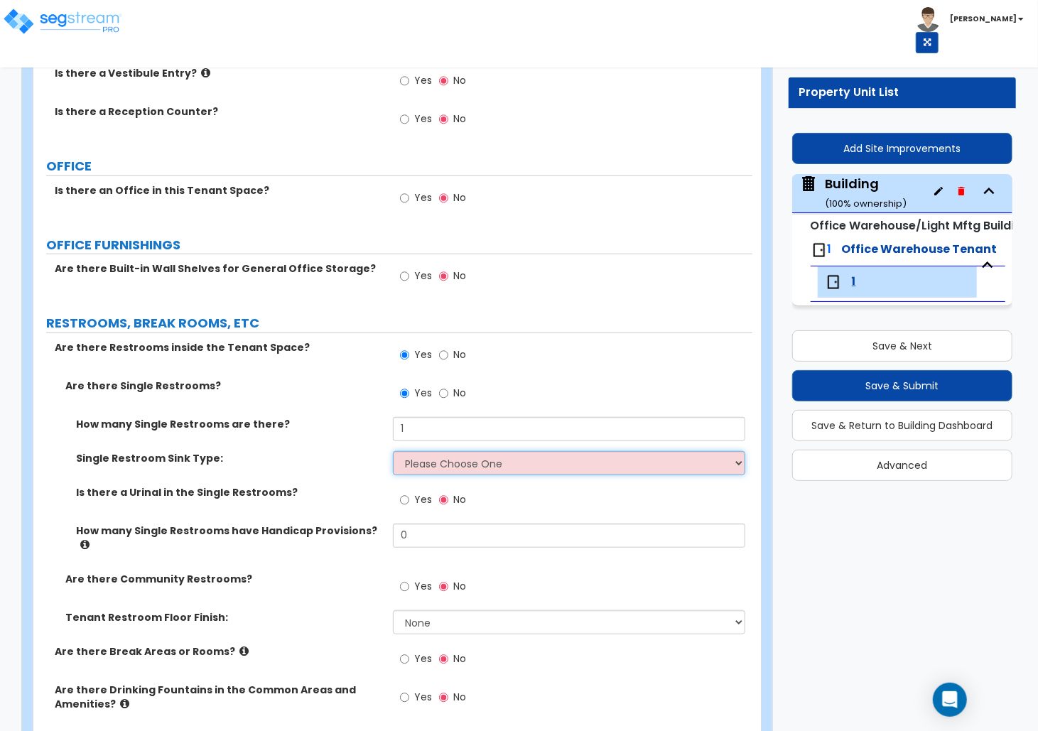
select select "1"
click at [393, 454] on select "Please Choose One Wall-mounted Vanity-mounted" at bounding box center [569, 463] width 352 height 24
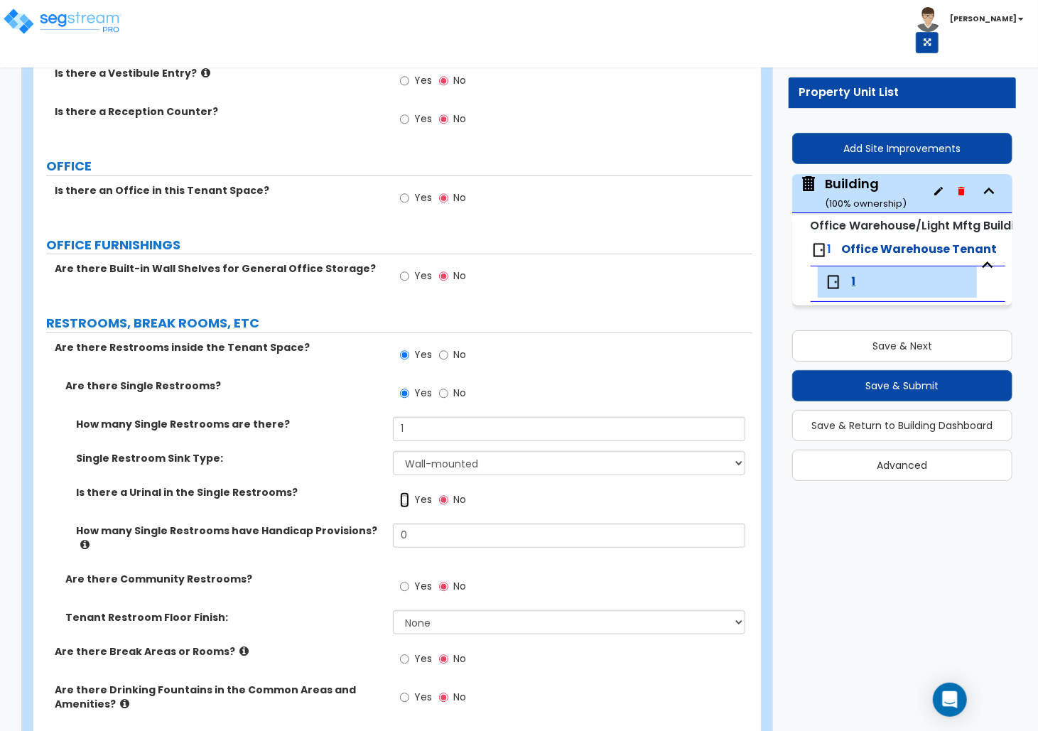
click at [404, 501] on input "Yes" at bounding box center [404, 500] width 9 height 16
radio input "true"
drag, startPoint x: 426, startPoint y: 535, endPoint x: 345, endPoint y: 535, distance: 81.7
click at [345, 535] on div "How many Single Restrooms have Handicap Provisions? 0" at bounding box center [392, 548] width 719 height 48
type input "1"
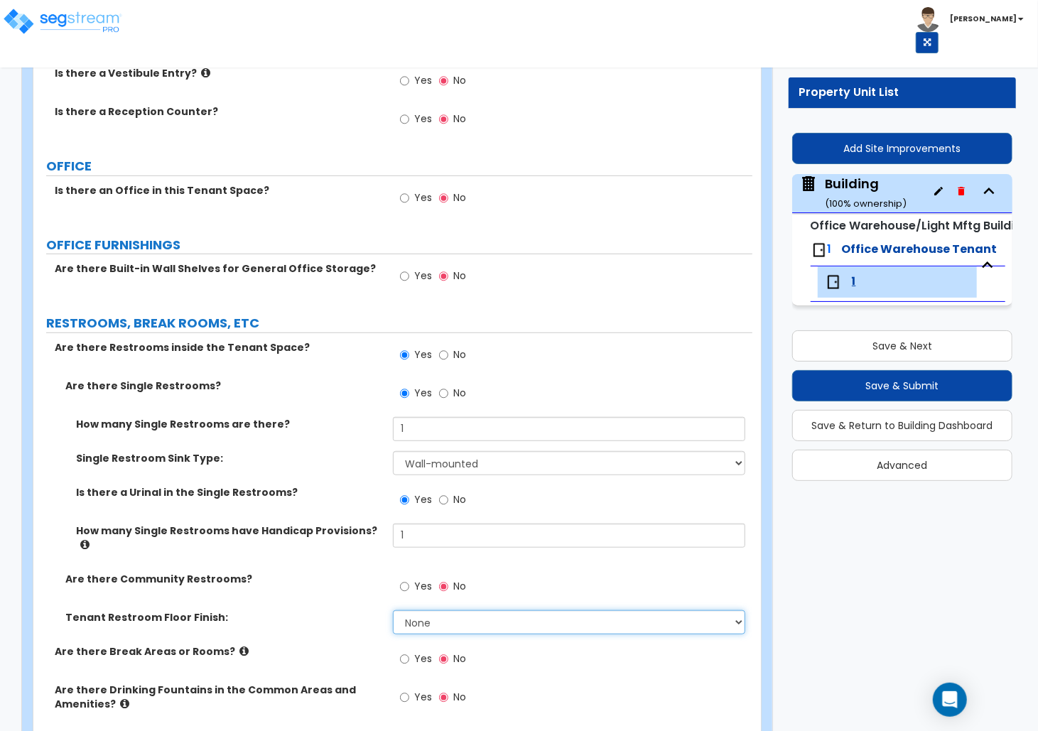
click at [409, 617] on select "None Tile Flooring Resilient Laminate Flooring VCT Flooring Sheet Vinyl Flooring" at bounding box center [569, 622] width 352 height 24
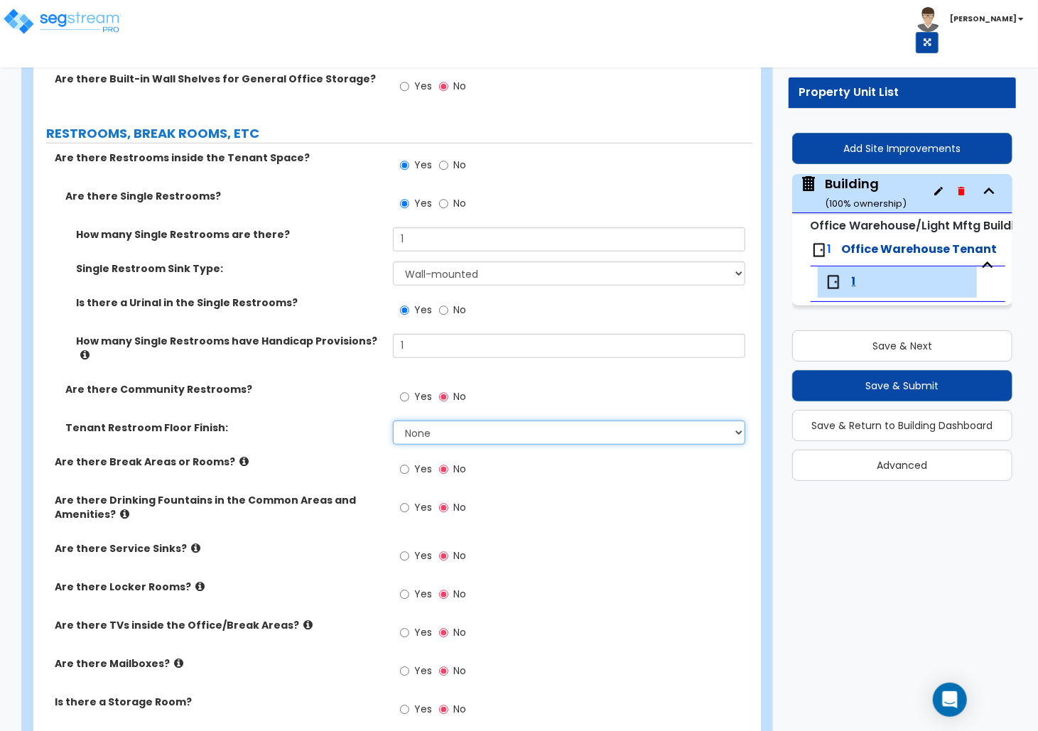
click at [458, 432] on select "None Tile Flooring Resilient Laminate Flooring VCT Flooring Sheet Vinyl Flooring" at bounding box center [569, 433] width 352 height 24
drag, startPoint x: 927, startPoint y: 581, endPoint x: 988, endPoint y: 267, distance: 319.8
click at [860, 188] on div "Building ( 100 % ownership)" at bounding box center [866, 193] width 82 height 36
select select "1"
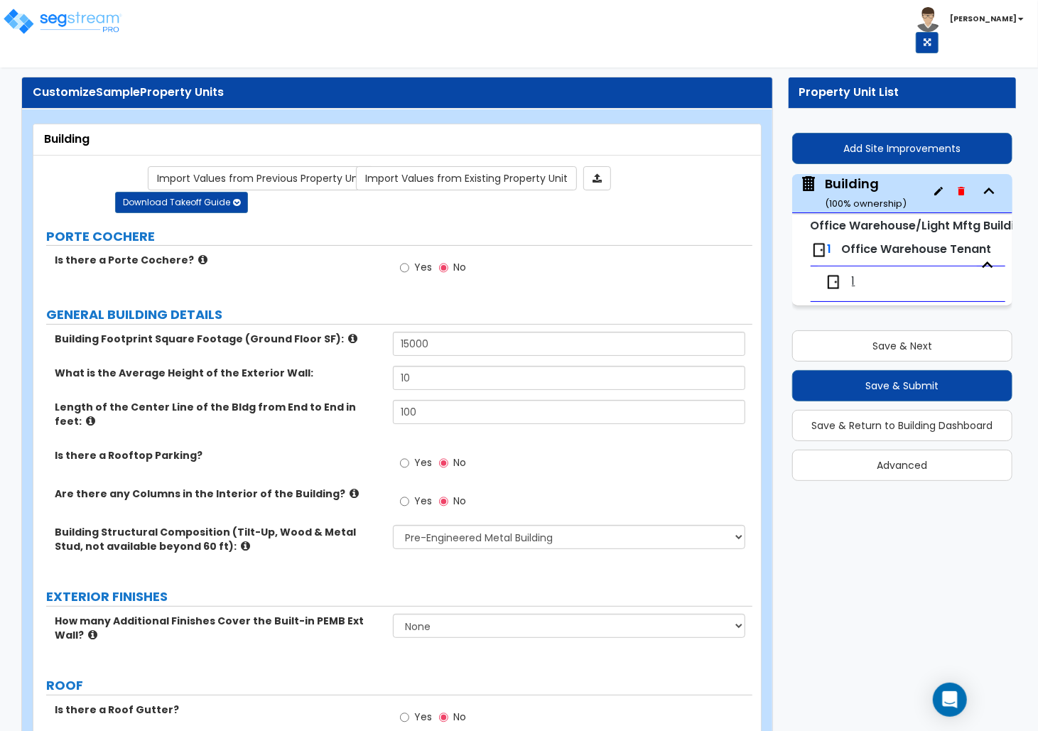
scroll to position [989, 0]
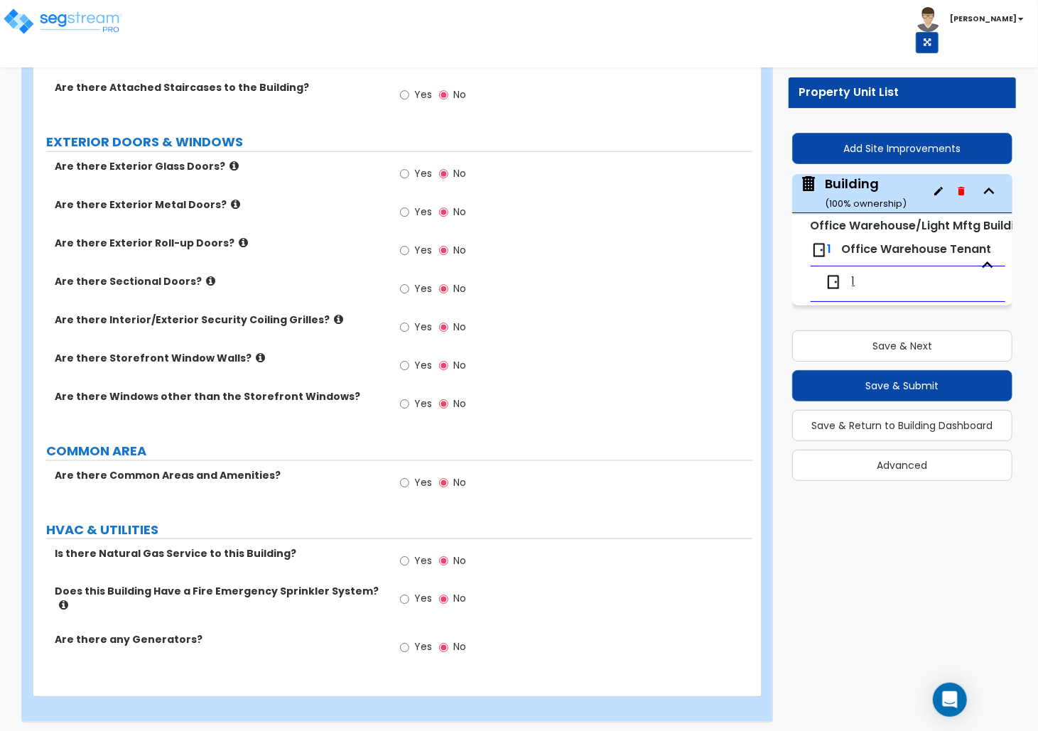
click at [425, 475] on span "Yes" at bounding box center [423, 482] width 18 height 14
click at [409, 475] on input "Yes" at bounding box center [404, 483] width 9 height 16
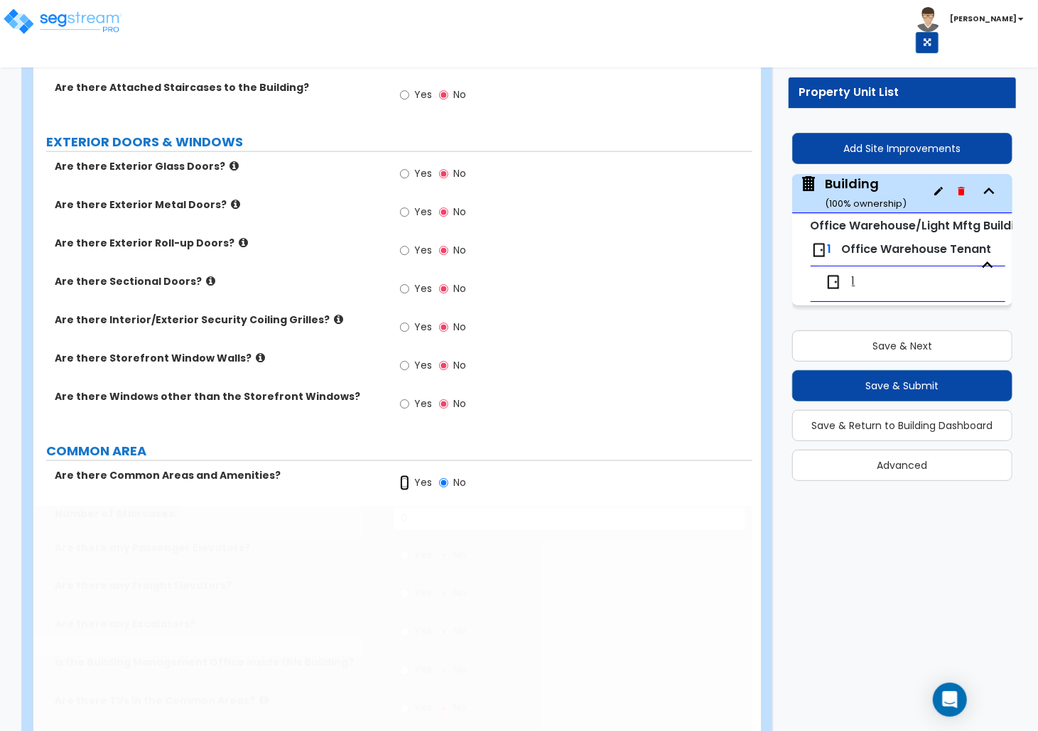
radio input "true"
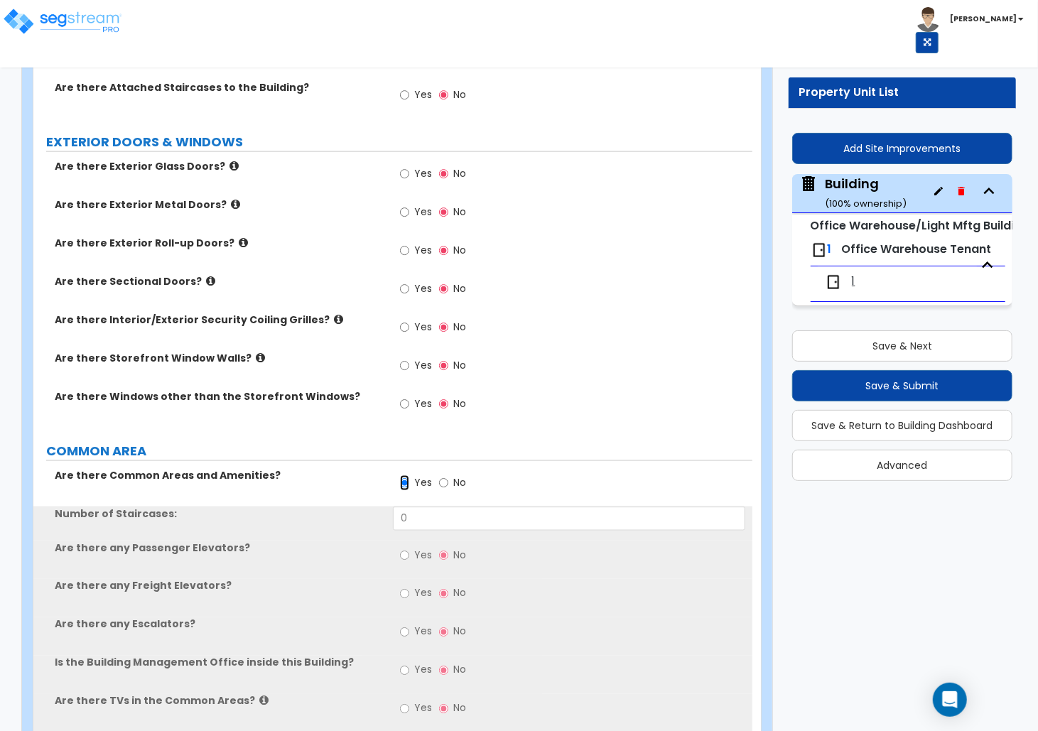
scroll to position [1368, 0]
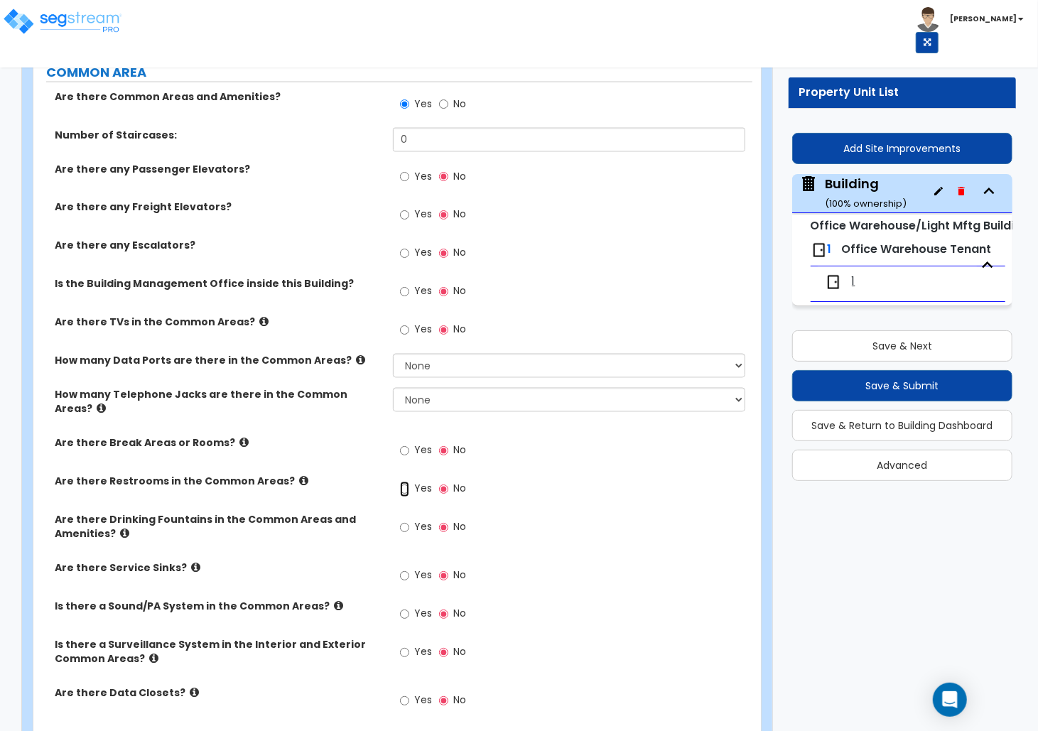
click at [402, 482] on input "Yes" at bounding box center [404, 490] width 9 height 16
radio input "true"
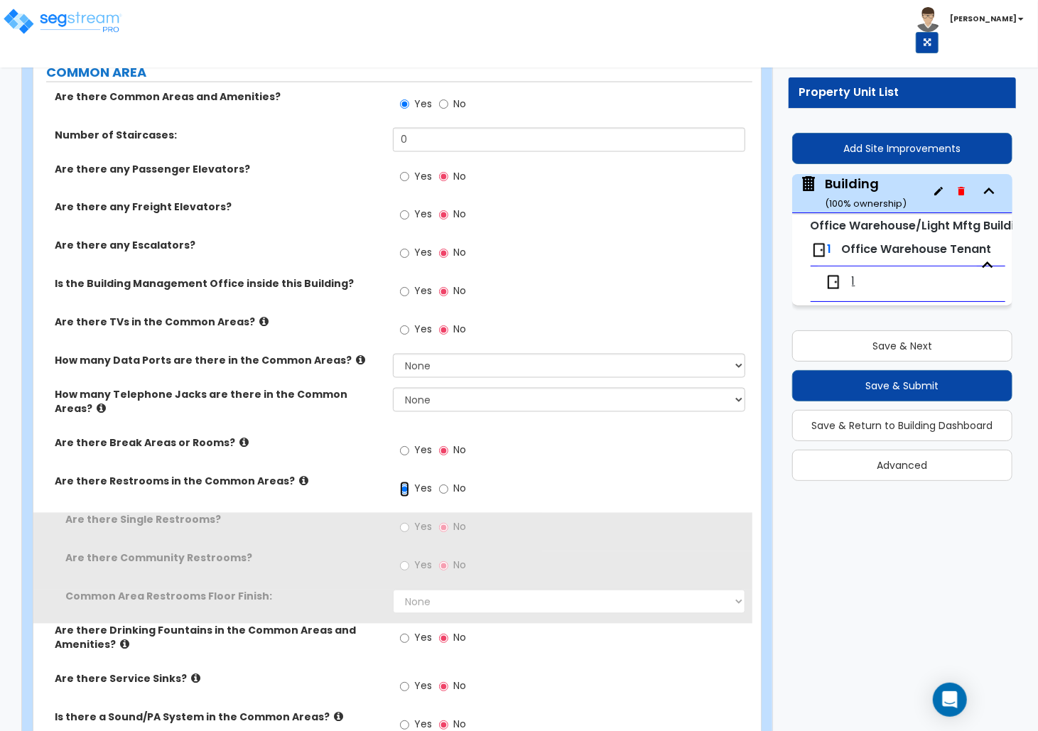
scroll to position [1652, 0]
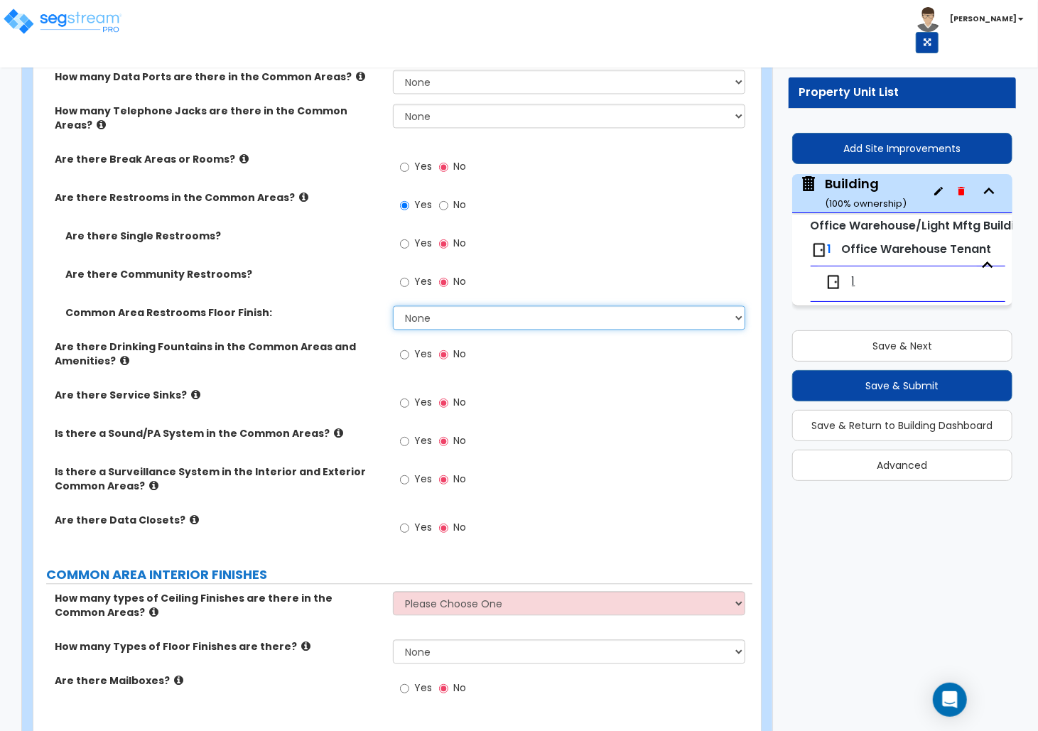
click at [408, 305] on select "None Tile Flooring Resilient Laminate Flooring VCT Flooring Sheet Vinyl Flooring" at bounding box center [569, 317] width 352 height 24
click at [860, 242] on span "Office Warehouse Tenant" at bounding box center [917, 249] width 150 height 16
click at [854, 288] on span "1" at bounding box center [854, 282] width 4 height 16
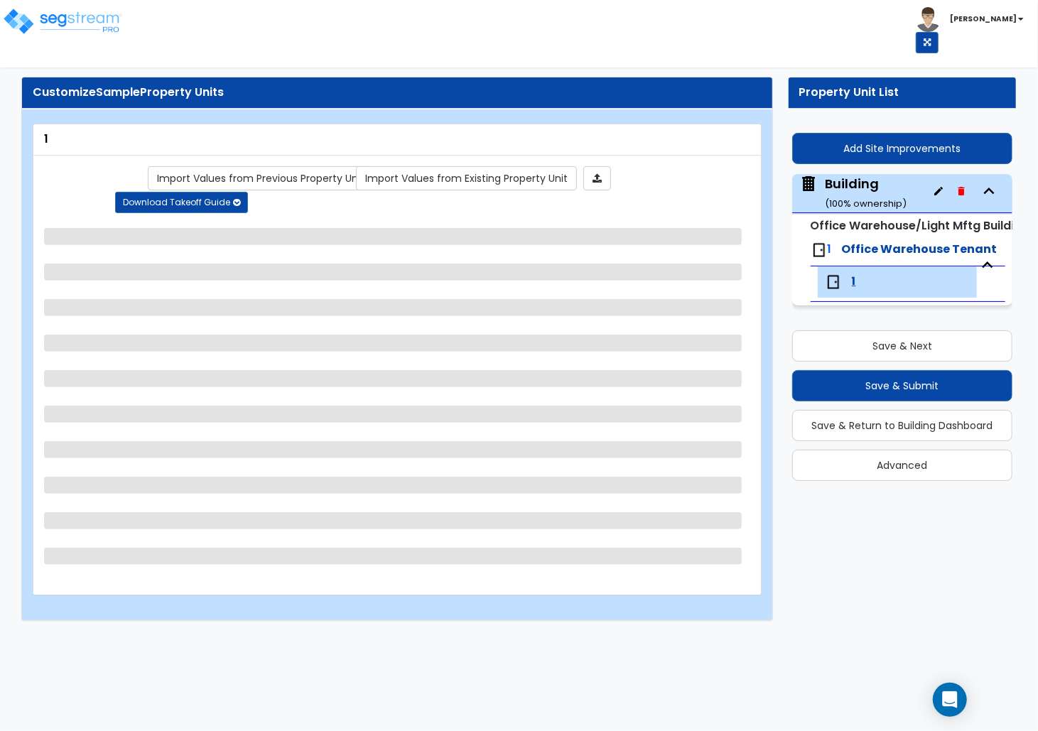
scroll to position [0, 0]
select select "1"
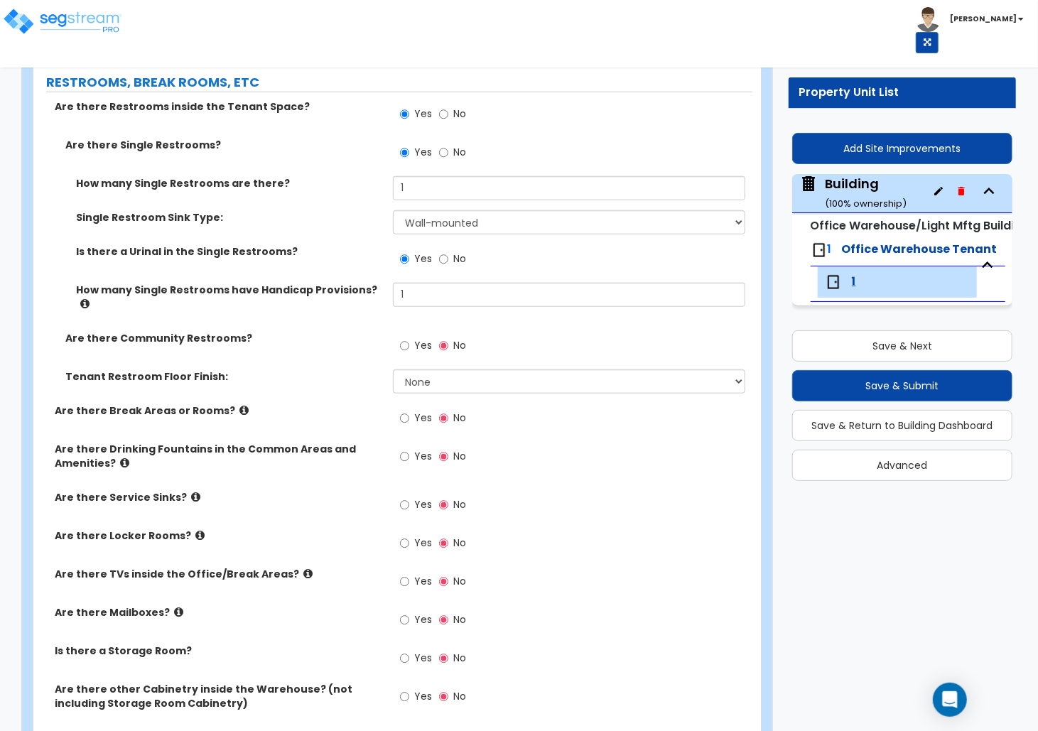
scroll to position [524, 0]
